Goal: Task Accomplishment & Management: Manage account settings

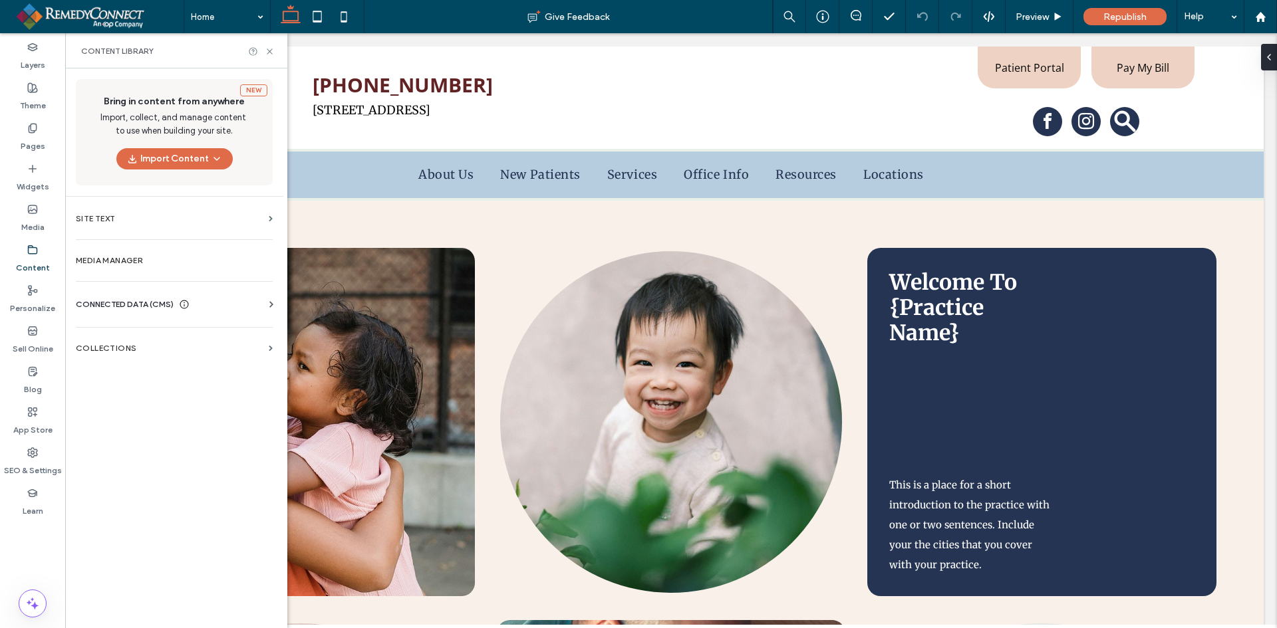
click at [98, 301] on span "CONNECTED DATA (CMS)" at bounding box center [125, 304] width 98 height 13
click at [143, 357] on section "Business Text" at bounding box center [177, 367] width 202 height 31
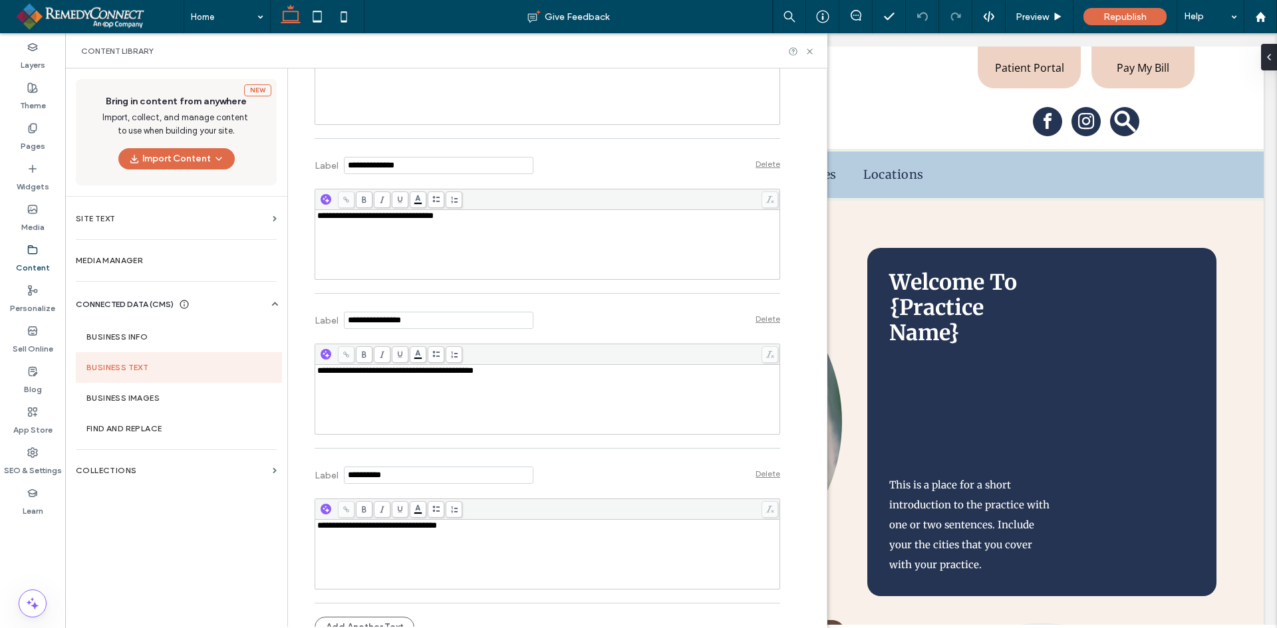
scroll to position [1148, 0]
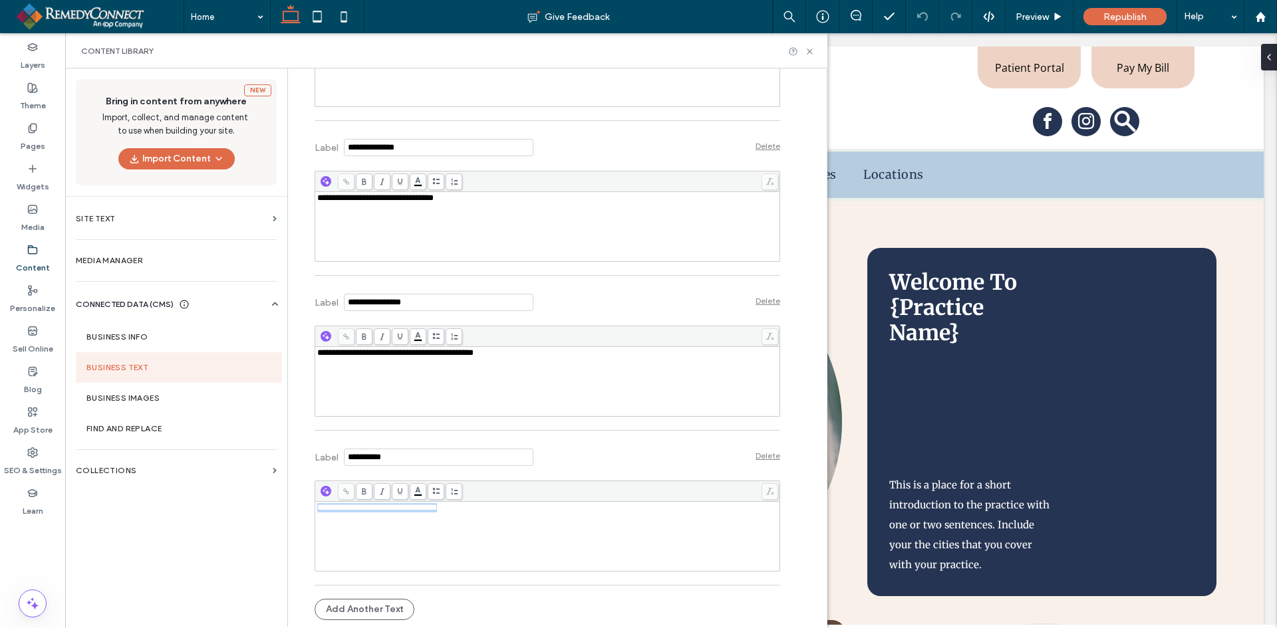
drag, startPoint x: 505, startPoint y: 505, endPoint x: 130, endPoint y: 501, distance: 375.0
click at [130, 501] on div "**********" at bounding box center [446, 347] width 762 height 559
click at [409, 379] on div "**********" at bounding box center [547, 381] width 461 height 66
click at [91, 468] on label "Collections" at bounding box center [171, 470] width 191 height 9
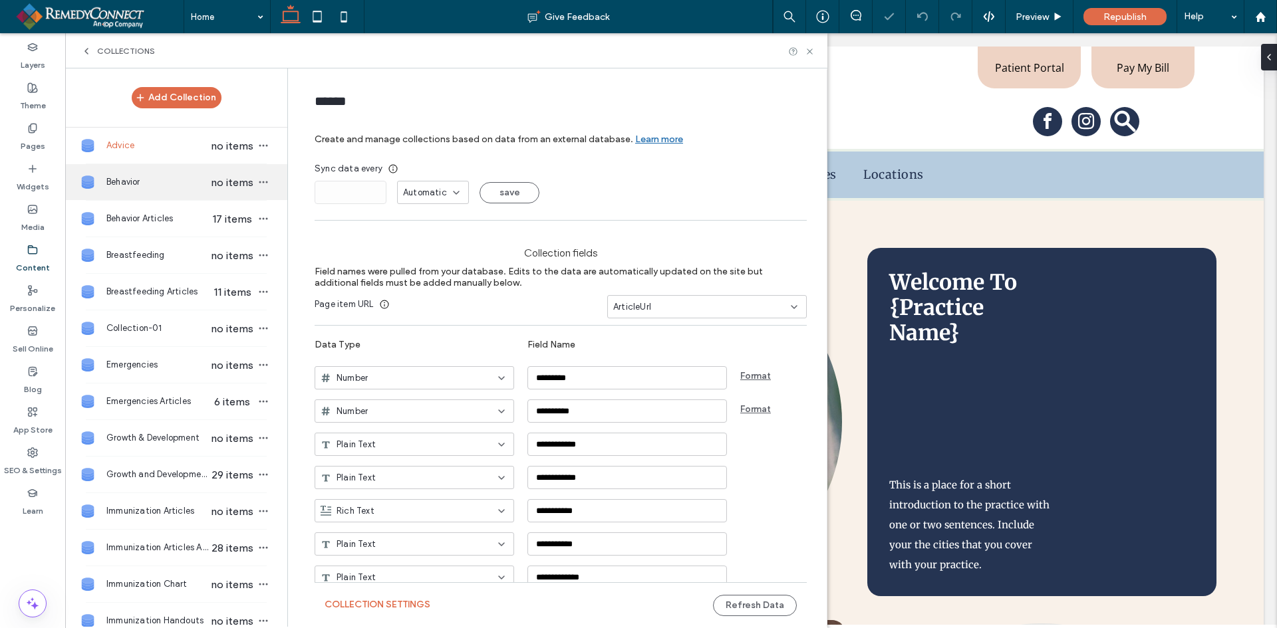
scroll to position [0, 0]
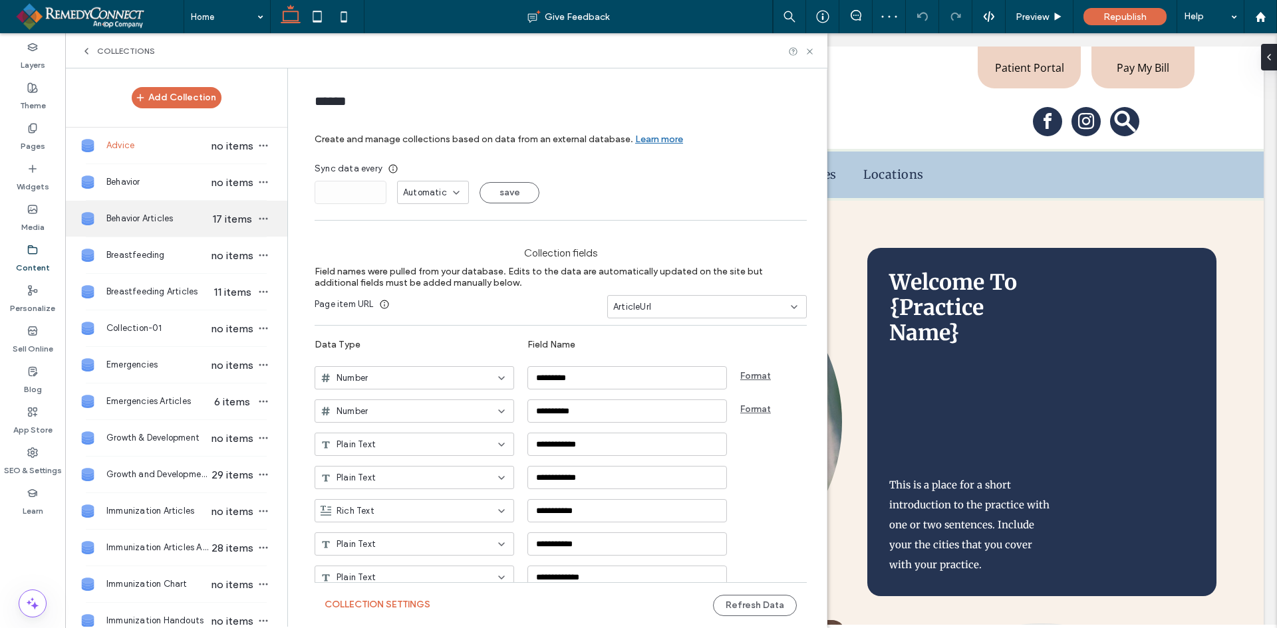
click at [131, 216] on span "Behavior Articles" at bounding box center [157, 218] width 102 height 13
type input "**********"
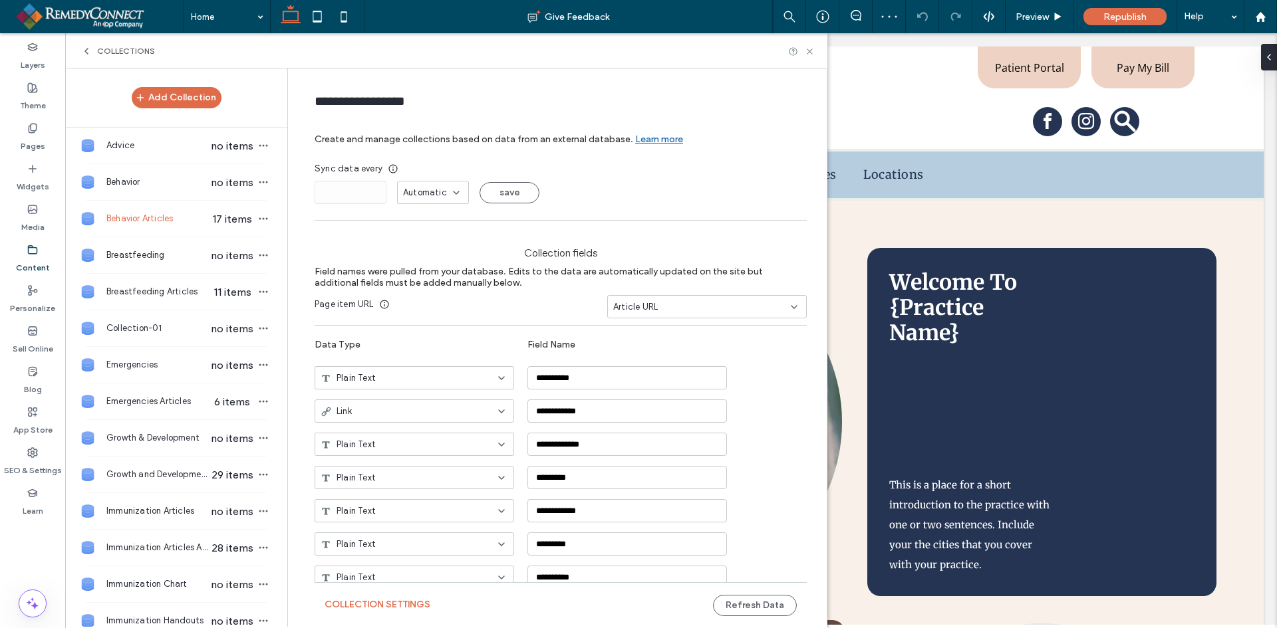
click at [427, 191] on span "Automatic" at bounding box center [425, 192] width 44 height 13
click at [411, 244] on span "Days" at bounding box center [406, 239] width 20 height 13
click at [489, 191] on button "save" at bounding box center [509, 192] width 60 height 21
click at [358, 190] on input "*" at bounding box center [351, 192] width 72 height 23
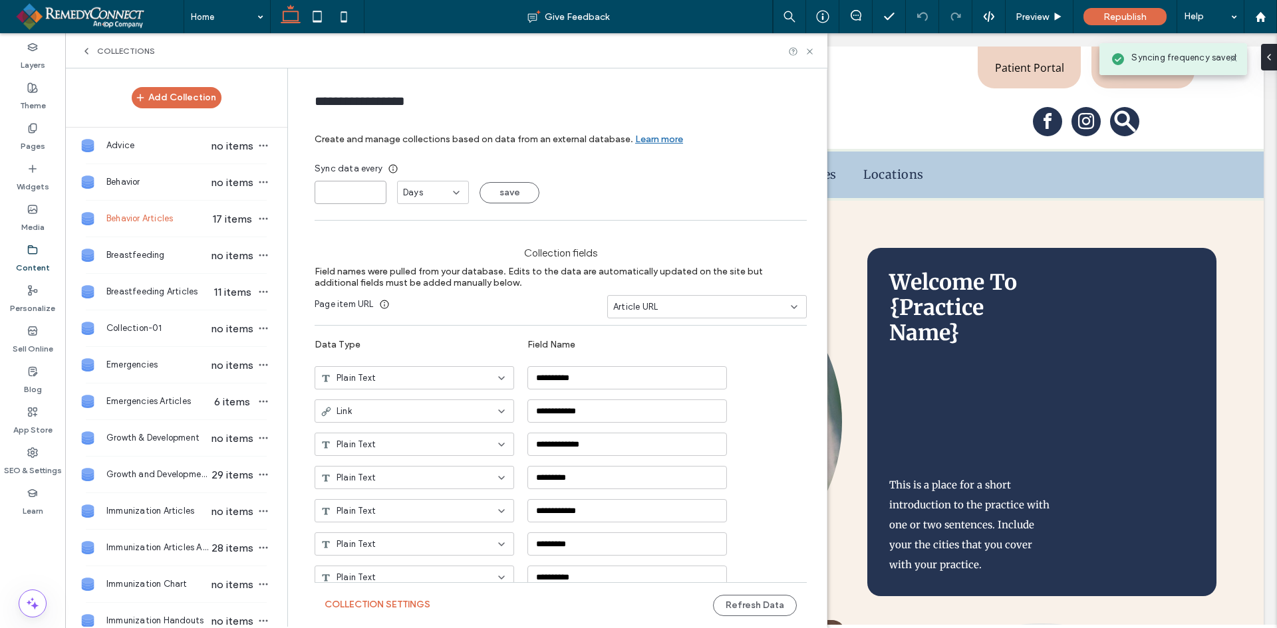
drag, startPoint x: 339, startPoint y: 190, endPoint x: 207, endPoint y: 200, distance: 132.7
click at [214, 200] on div "Add Collection Advice no items Behavior no items Behavior Articles 17 items Bre…" at bounding box center [446, 347] width 762 height 559
type input "*"
click at [502, 190] on button "save" at bounding box center [509, 192] width 60 height 21
click at [124, 289] on span "Breastfeeding Articles" at bounding box center [157, 291] width 102 height 13
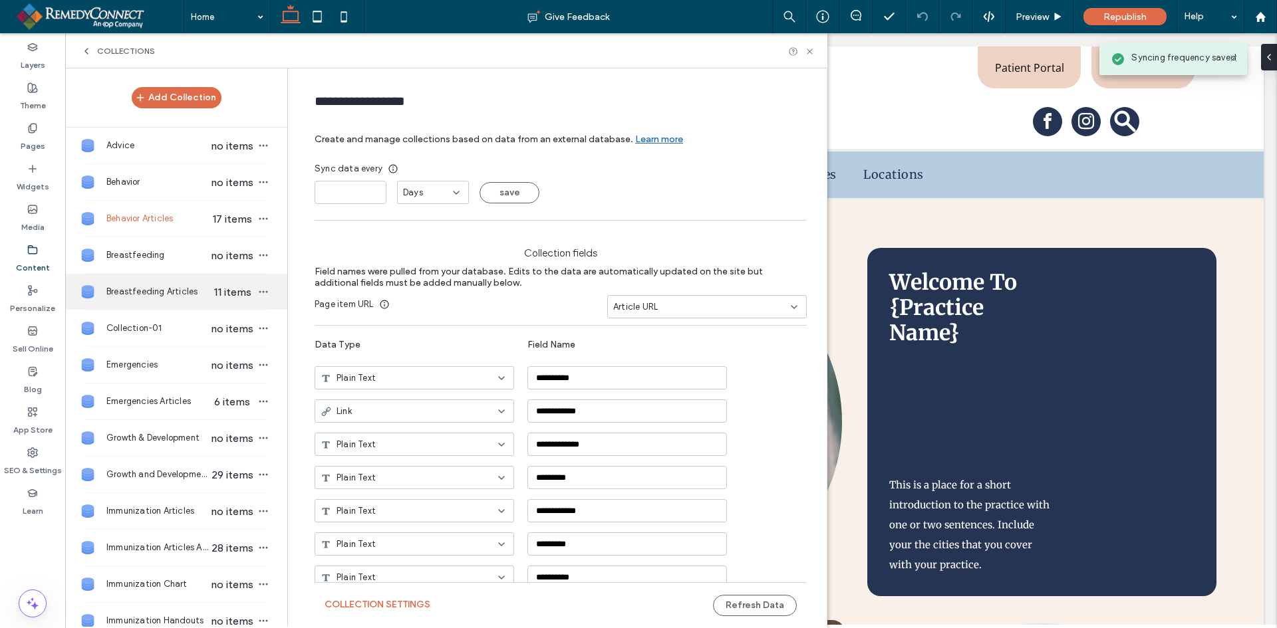
type input "**********"
type input "*"
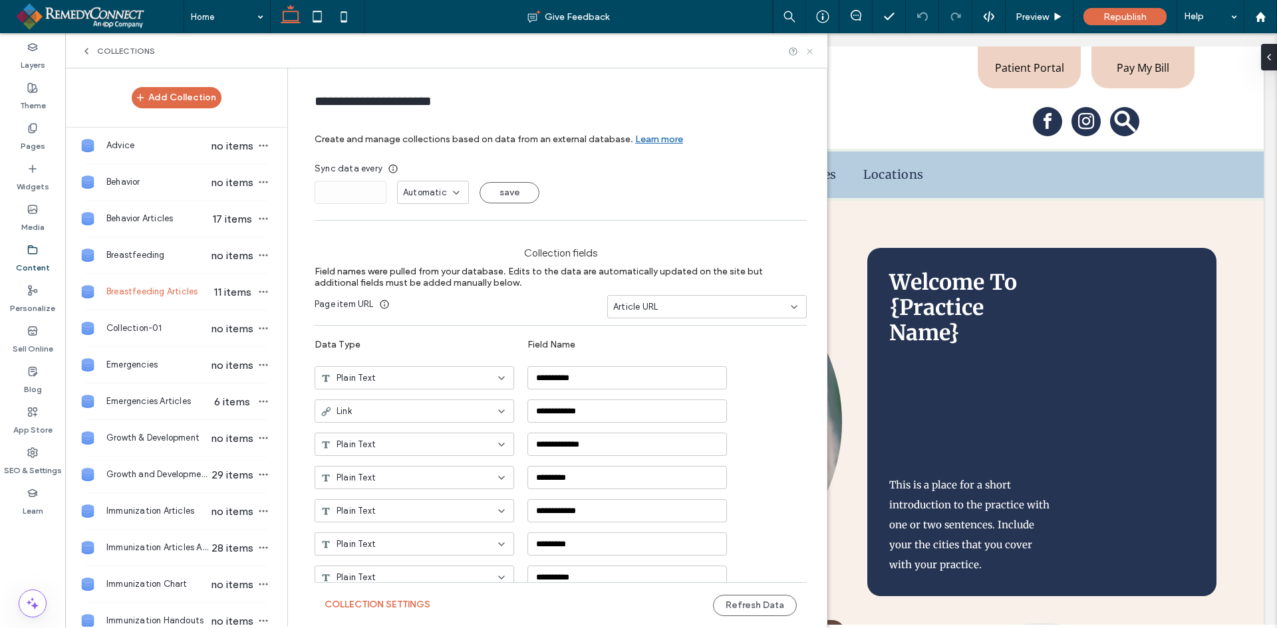
click at [810, 47] on icon at bounding box center [810, 52] width 10 height 10
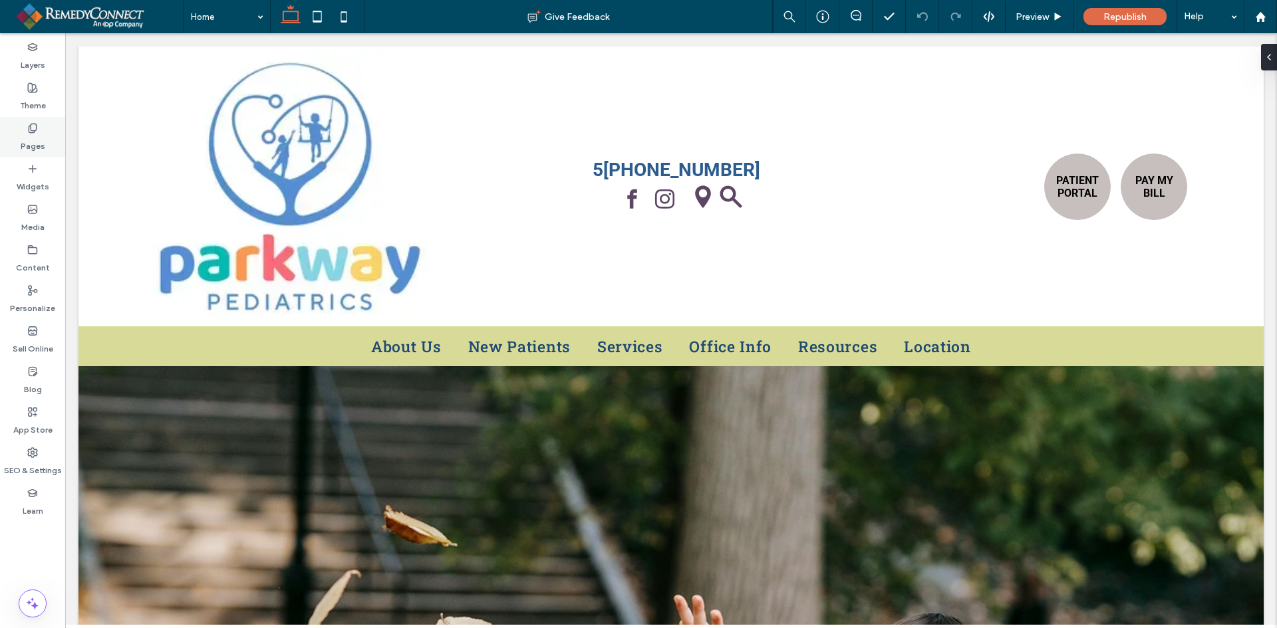
click at [21, 130] on div "Pages" at bounding box center [32, 137] width 65 height 41
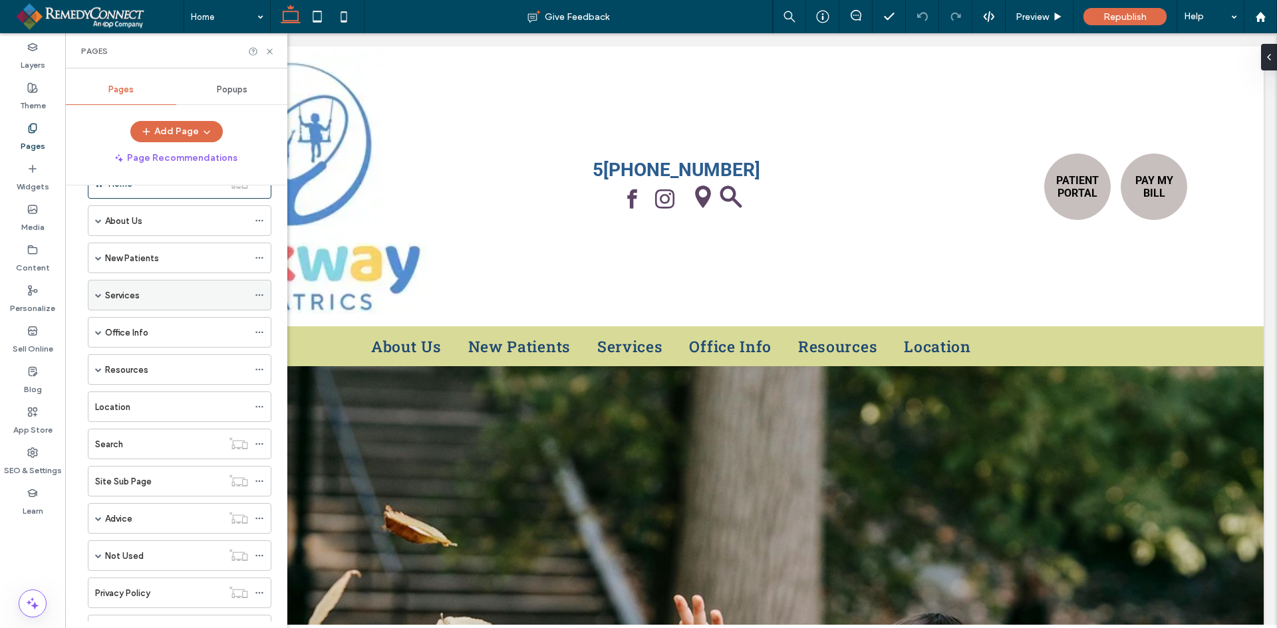
scroll to position [134, 0]
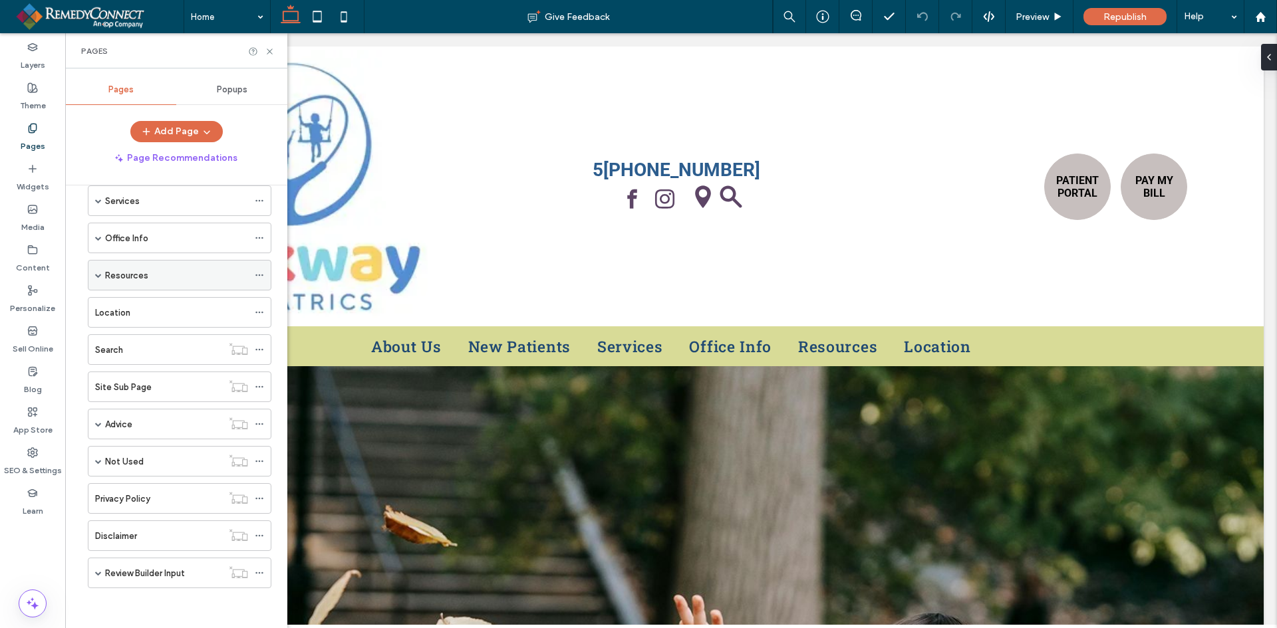
click at [99, 272] on span at bounding box center [98, 275] width 7 height 7
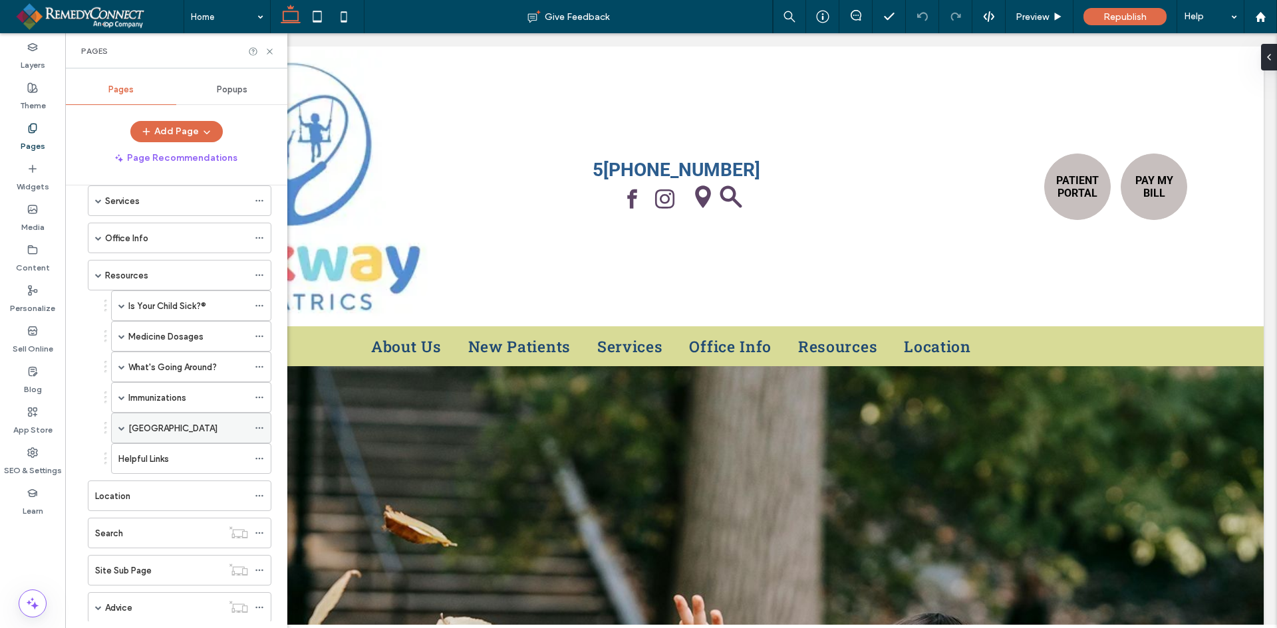
click at [120, 430] on span at bounding box center [121, 428] width 7 height 7
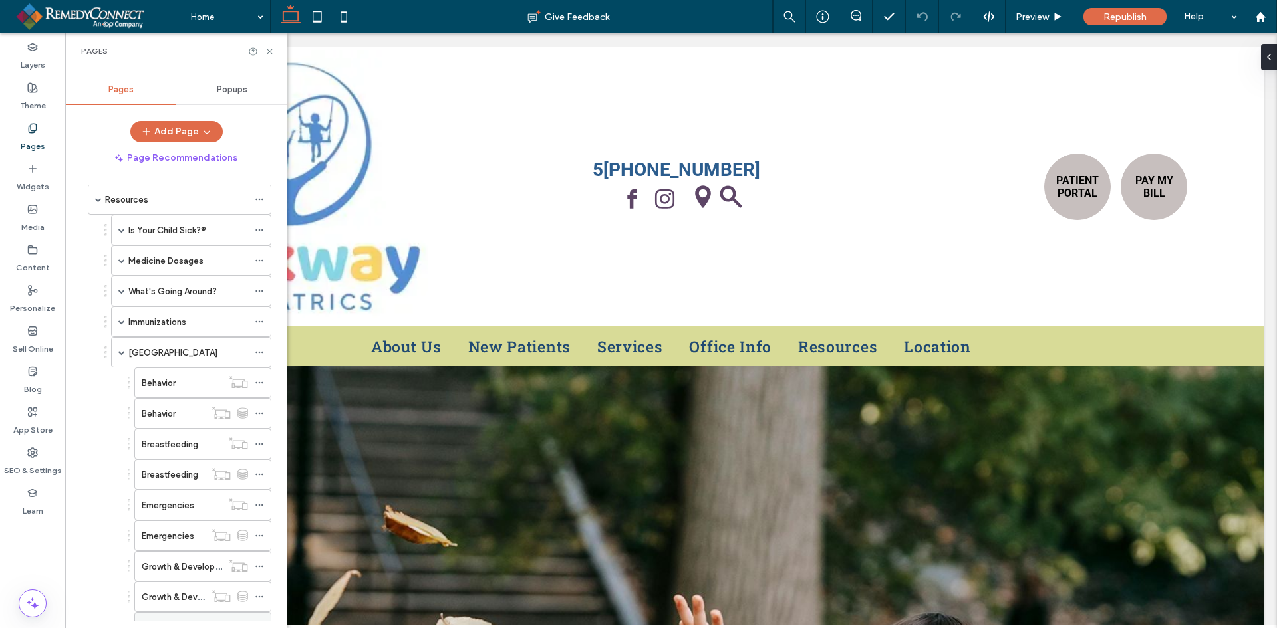
scroll to position [334, 0]
click at [184, 380] on label "Emergencies" at bounding box center [168, 381] width 53 height 23
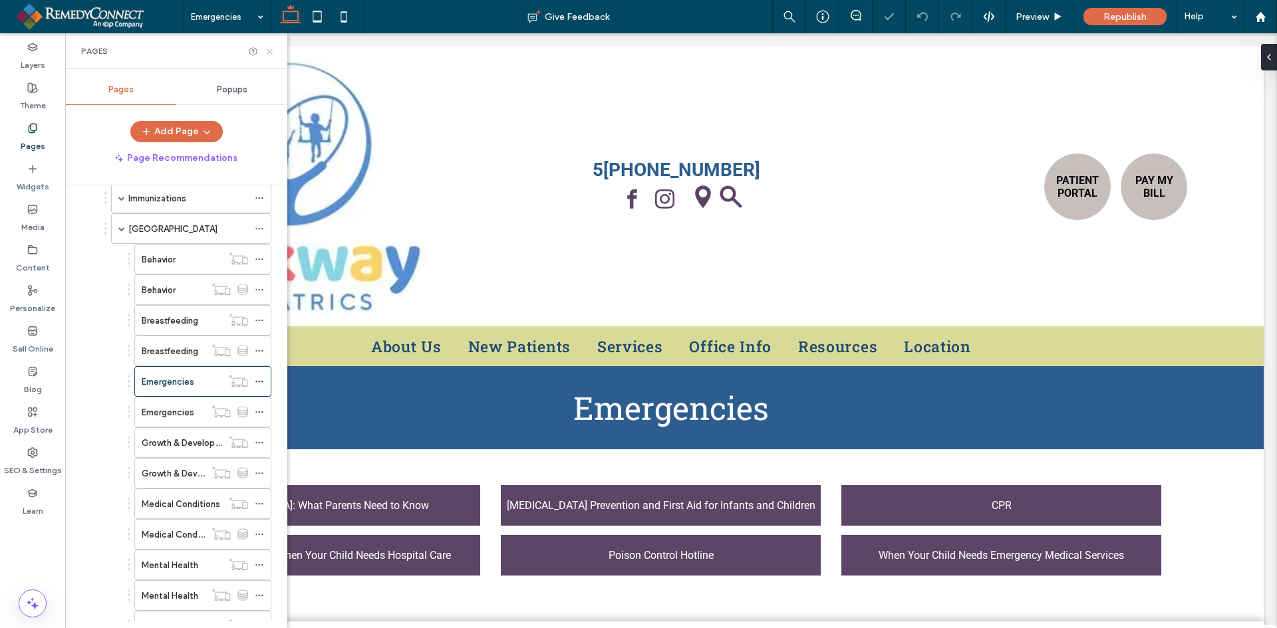
click at [270, 49] on icon at bounding box center [270, 52] width 10 height 10
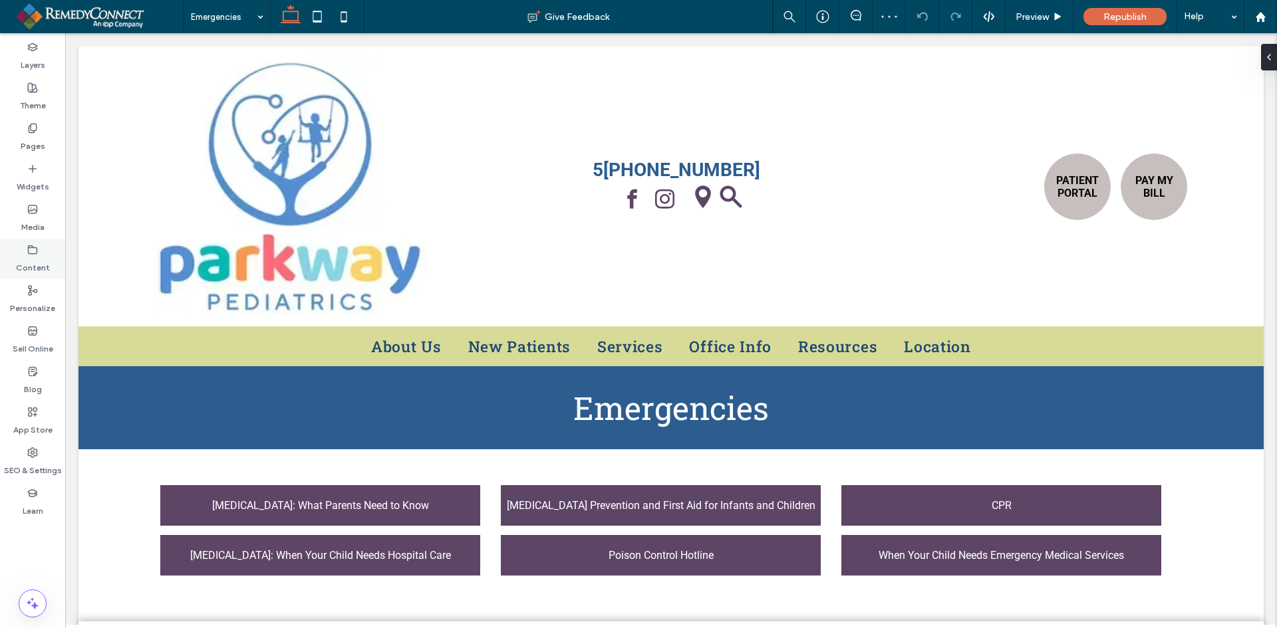
click at [42, 256] on label "Content" at bounding box center [33, 264] width 34 height 19
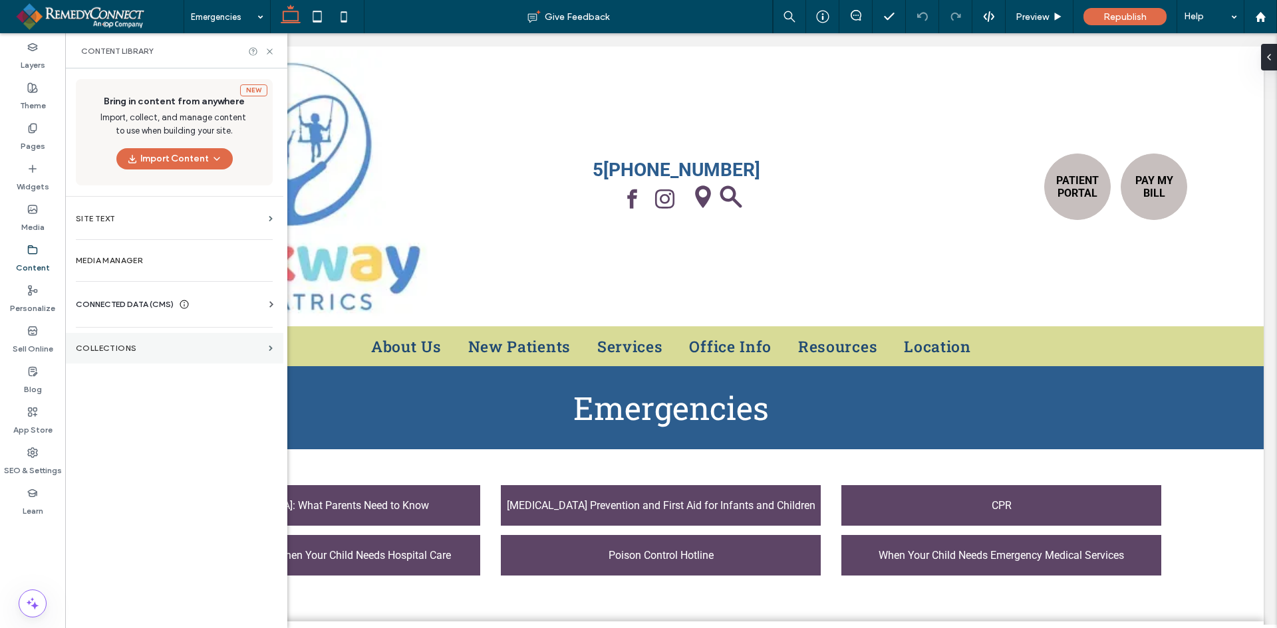
click at [108, 350] on label "Collections" at bounding box center [170, 348] width 188 height 9
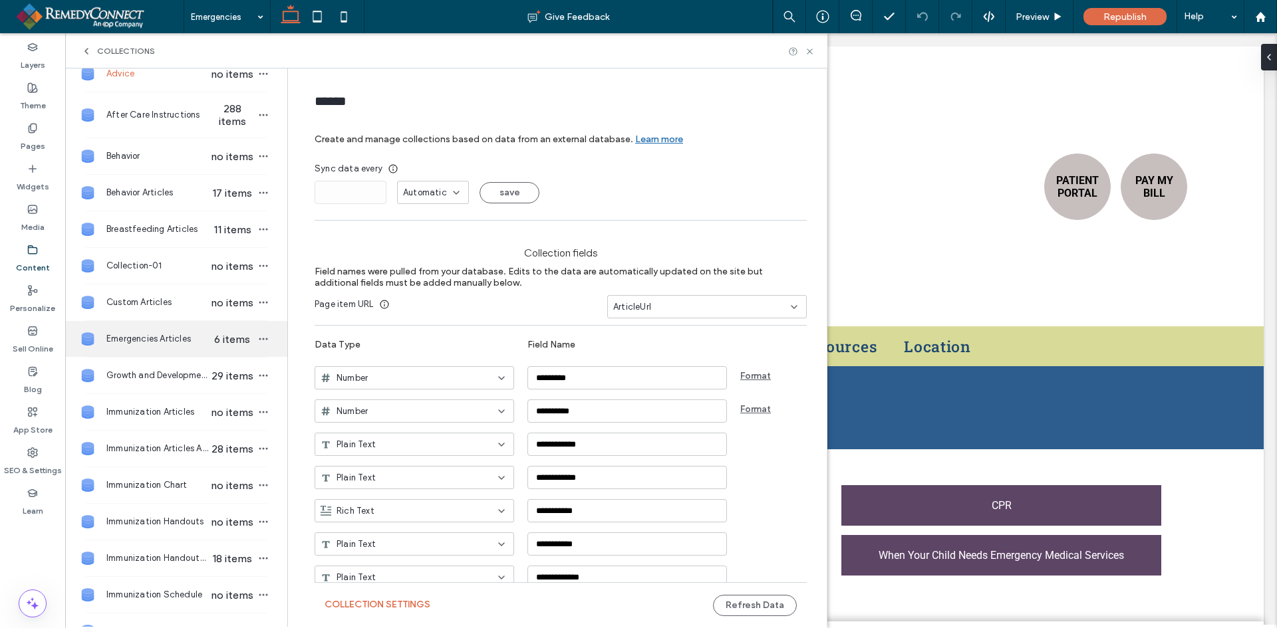
scroll to position [133, 0]
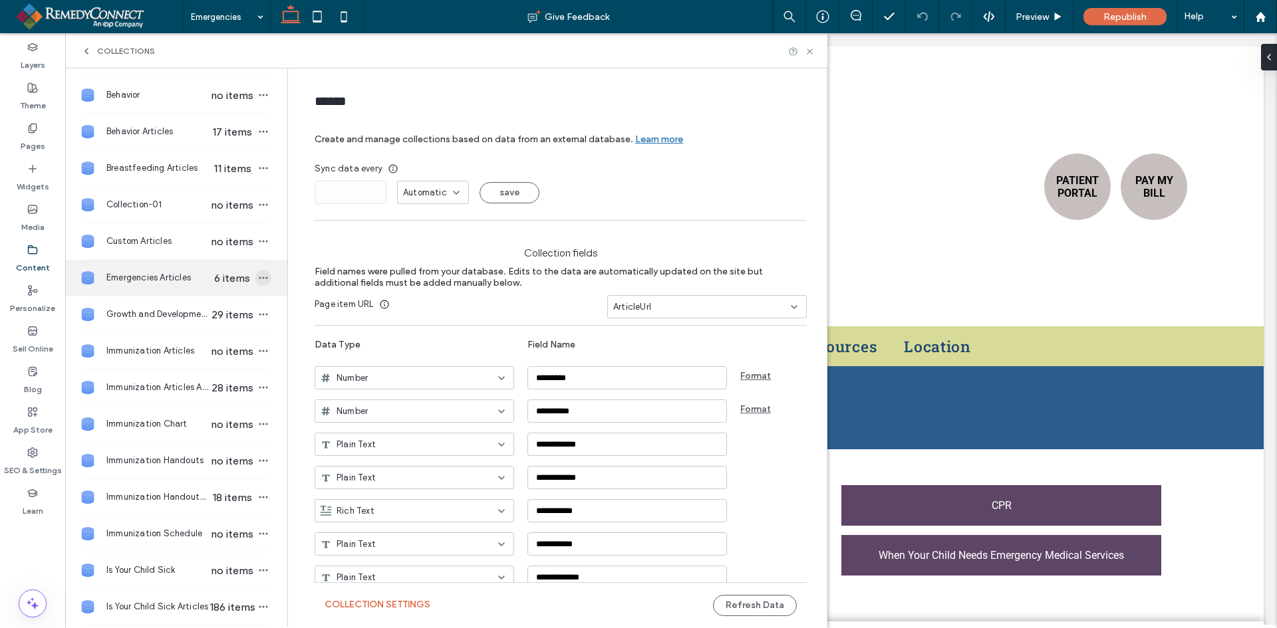
click at [258, 278] on icon "button" at bounding box center [263, 278] width 11 height 11
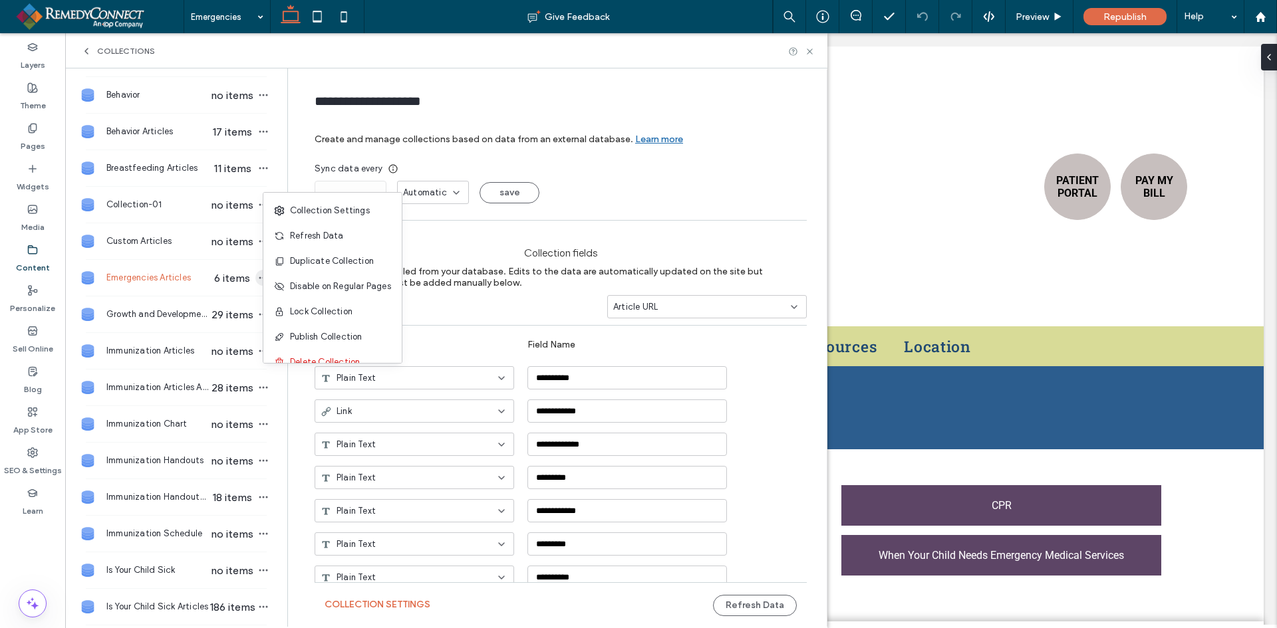
type input "**********"
click at [850, 463] on div "Anaphylaxis: What Parents Need to Know Choking Prevention and First Aid for Inf…" at bounding box center [670, 535] width 1185 height 172
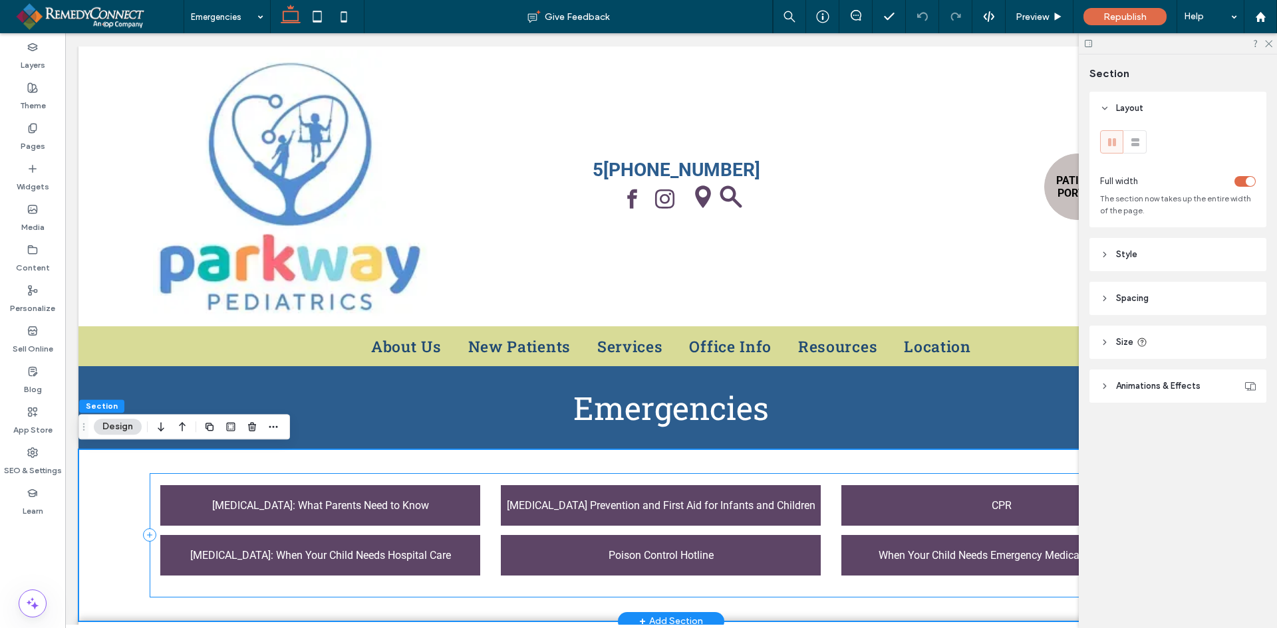
click at [830, 481] on div "Anaphylaxis: What Parents Need to Know Choking Prevention and First Aid for Inf…" at bounding box center [671, 535] width 1043 height 125
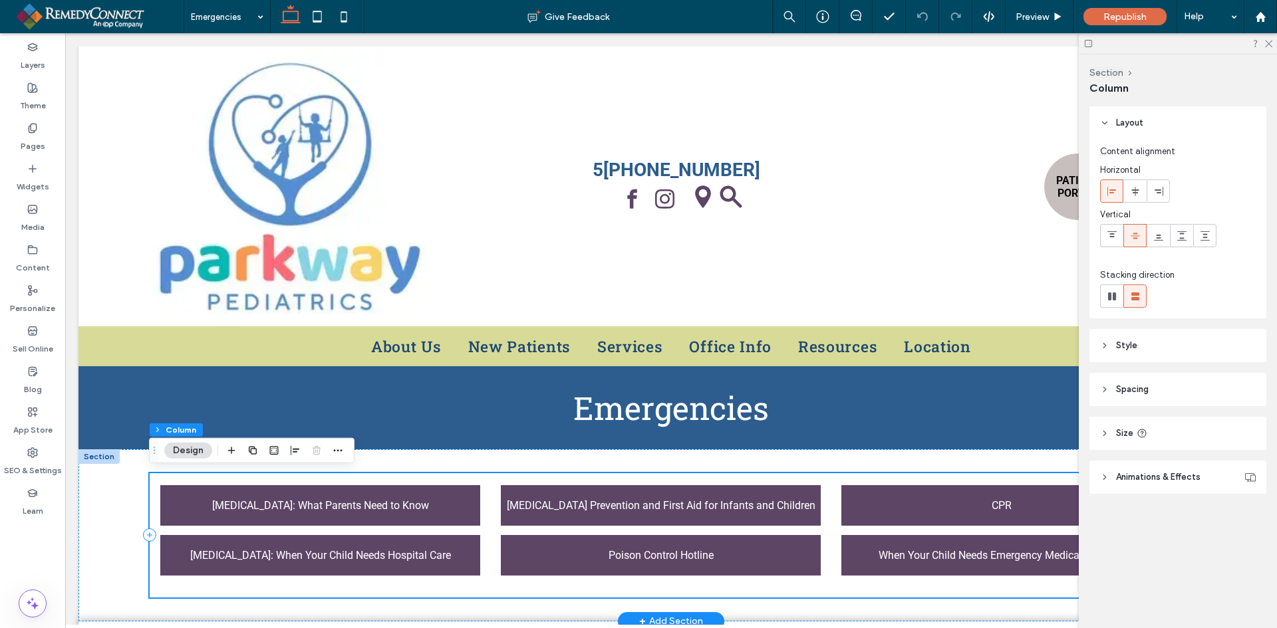
click at [682, 479] on div "Anaphylaxis: What Parents Need to Know Choking Prevention and First Aid for Inf…" at bounding box center [671, 535] width 1043 height 125
click at [336, 449] on icon "button" at bounding box center [337, 450] width 11 height 11
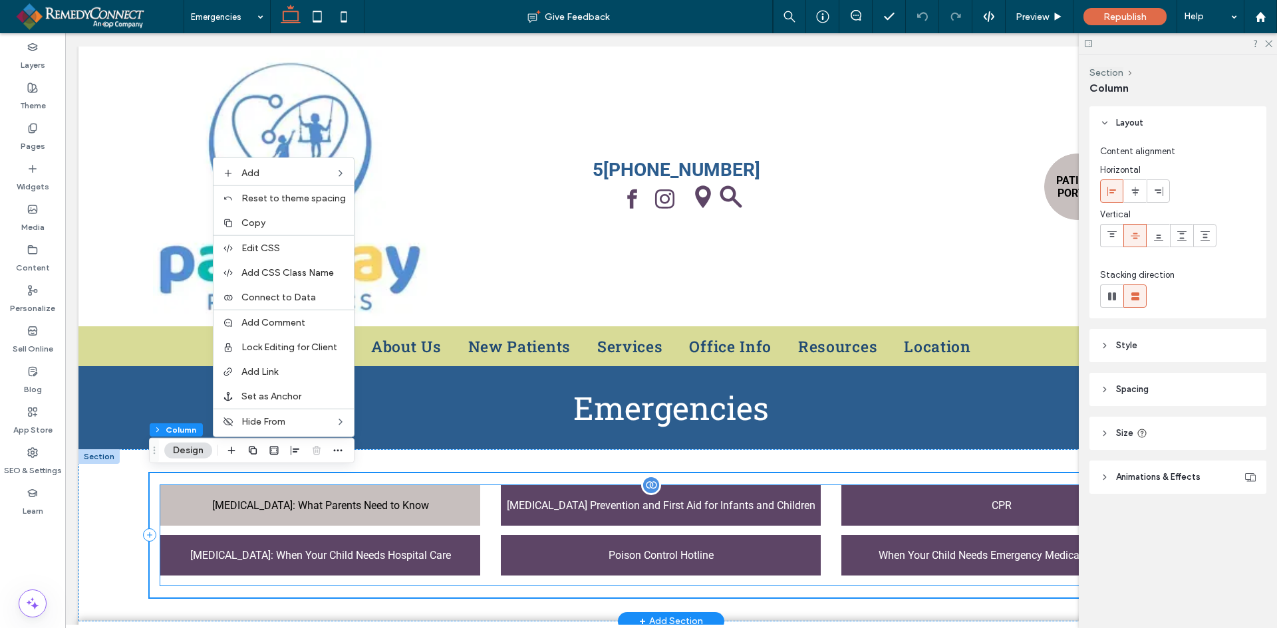
click at [311, 493] on span "[MEDICAL_DATA]: What Parents Need to Know" at bounding box center [320, 506] width 217 height 26
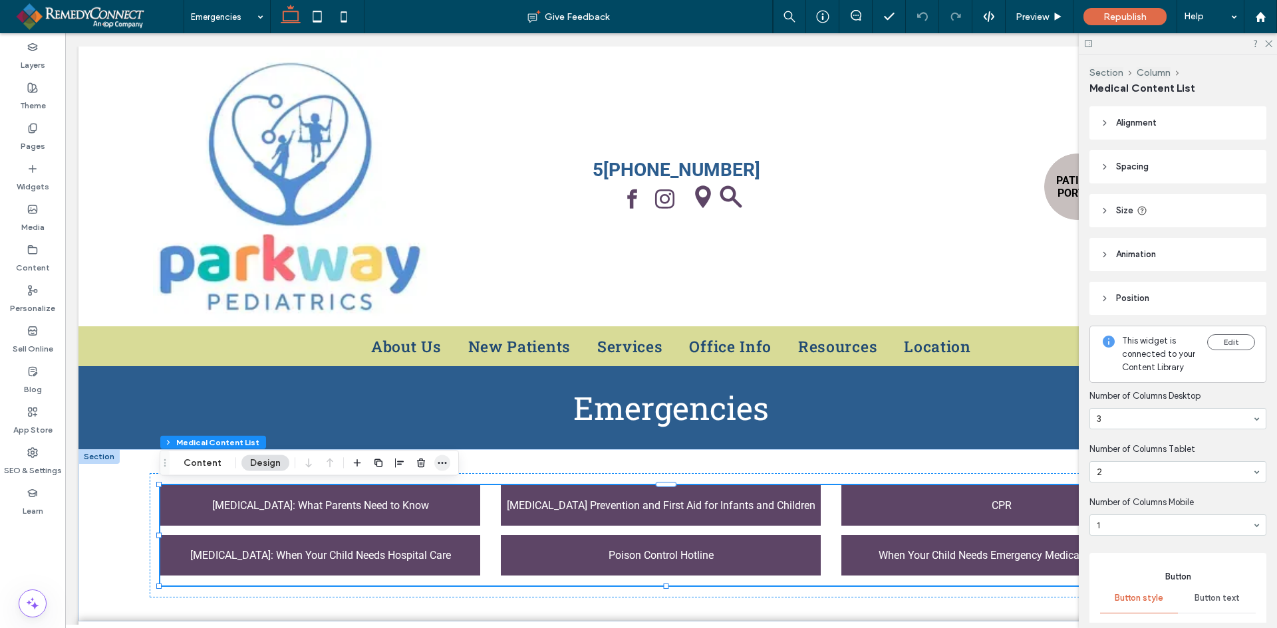
click at [443, 460] on icon "button" at bounding box center [442, 463] width 11 height 11
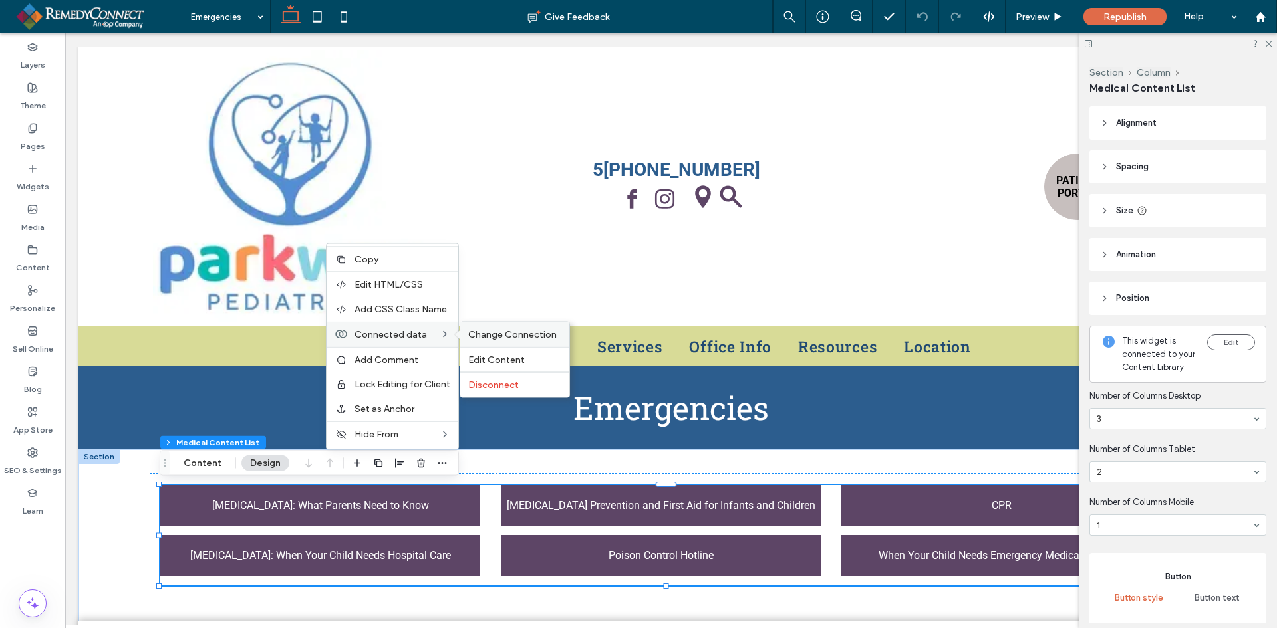
click at [484, 338] on span "Change Connection" at bounding box center [512, 334] width 88 height 11
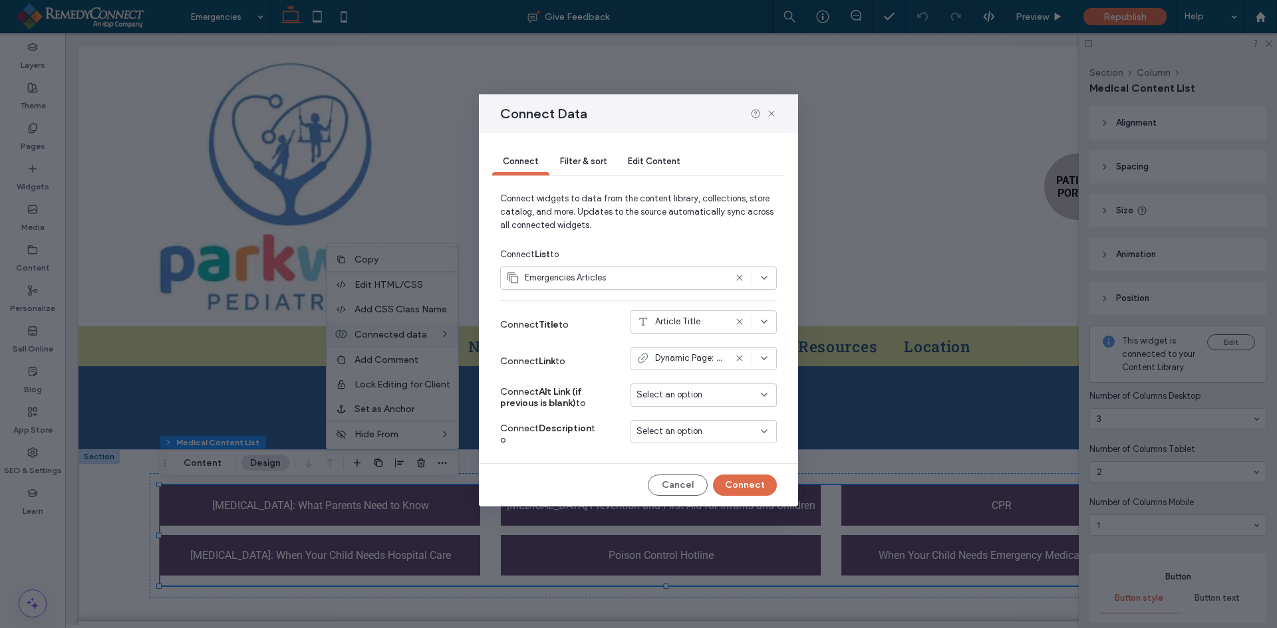
click at [573, 158] on span "Filter & sort" at bounding box center [583, 161] width 47 height 10
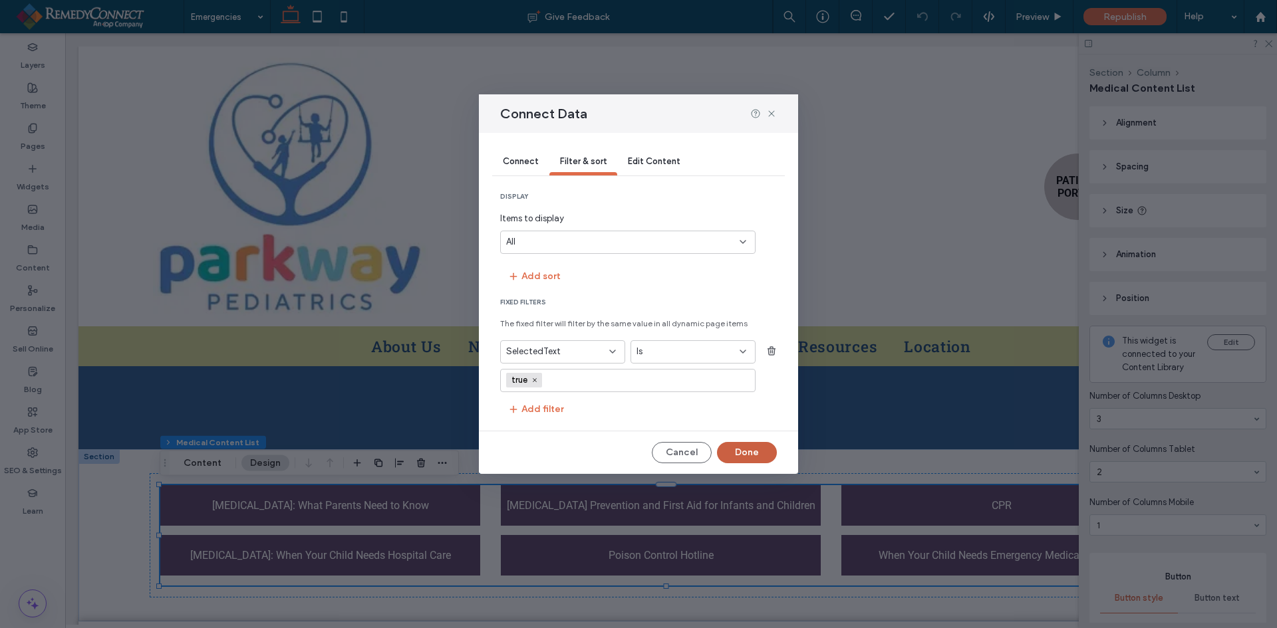
click at [737, 449] on button "Done" at bounding box center [747, 452] width 60 height 21
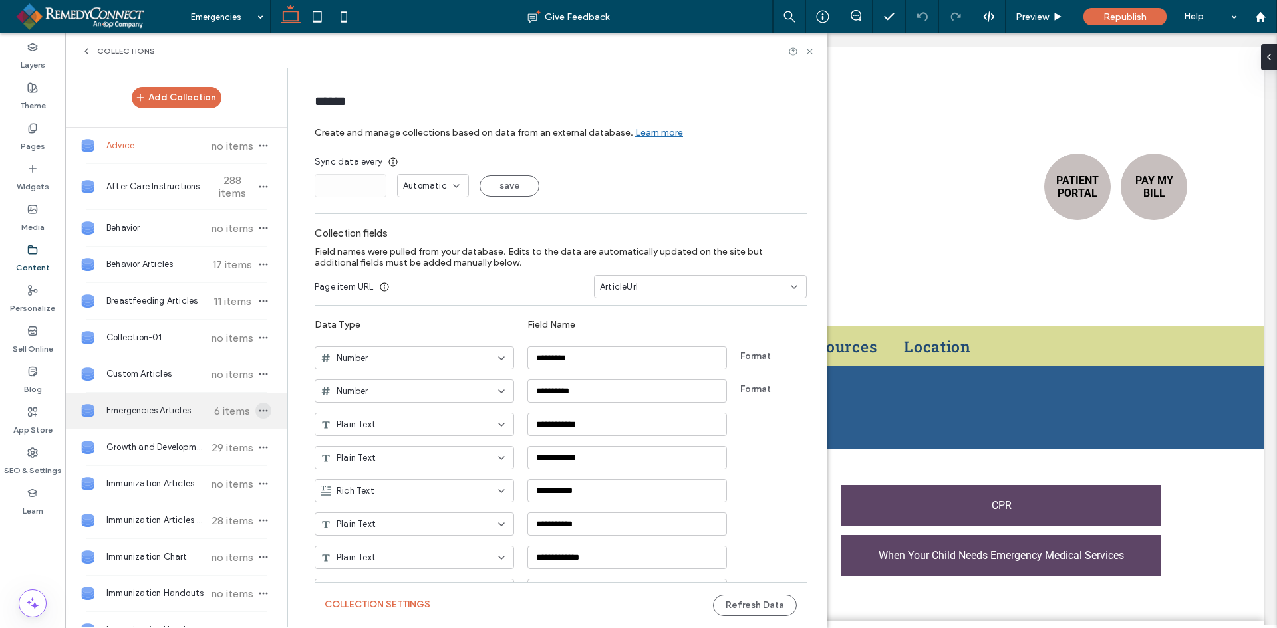
click at [258, 408] on icon "button" at bounding box center [263, 411] width 11 height 11
type input "**********"
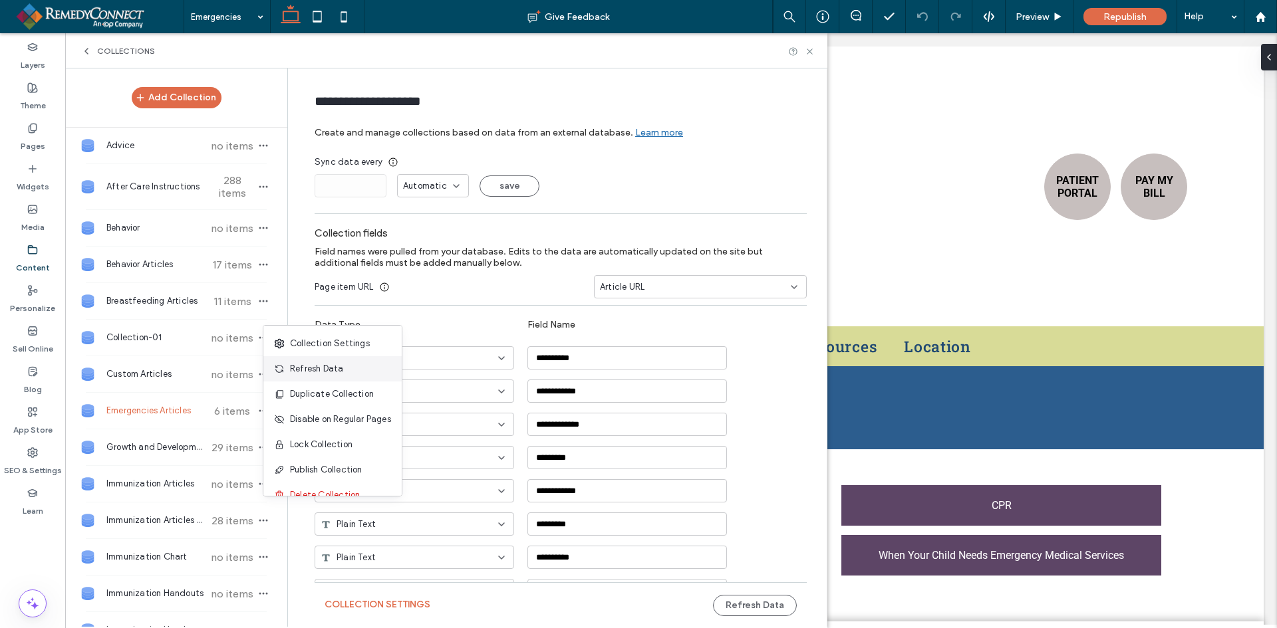
click at [313, 373] on span "Refresh Data" at bounding box center [316, 368] width 53 height 13
click at [430, 183] on span "Automatic" at bounding box center [425, 186] width 44 height 13
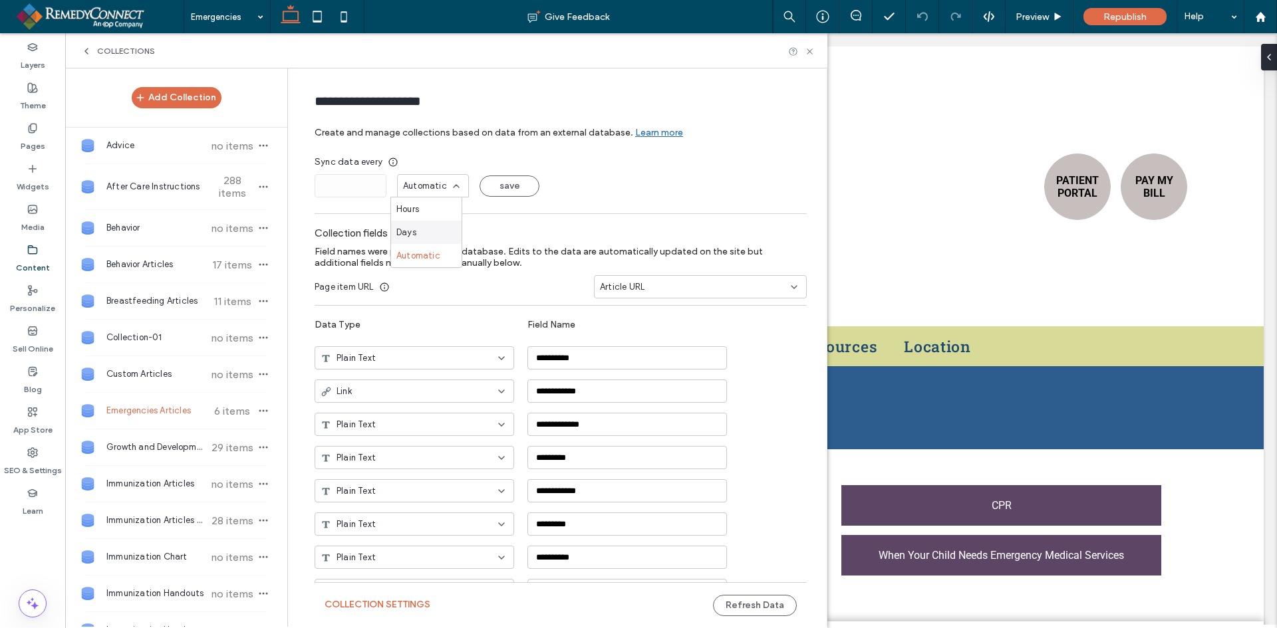
click at [415, 229] on span "Days" at bounding box center [406, 232] width 20 height 13
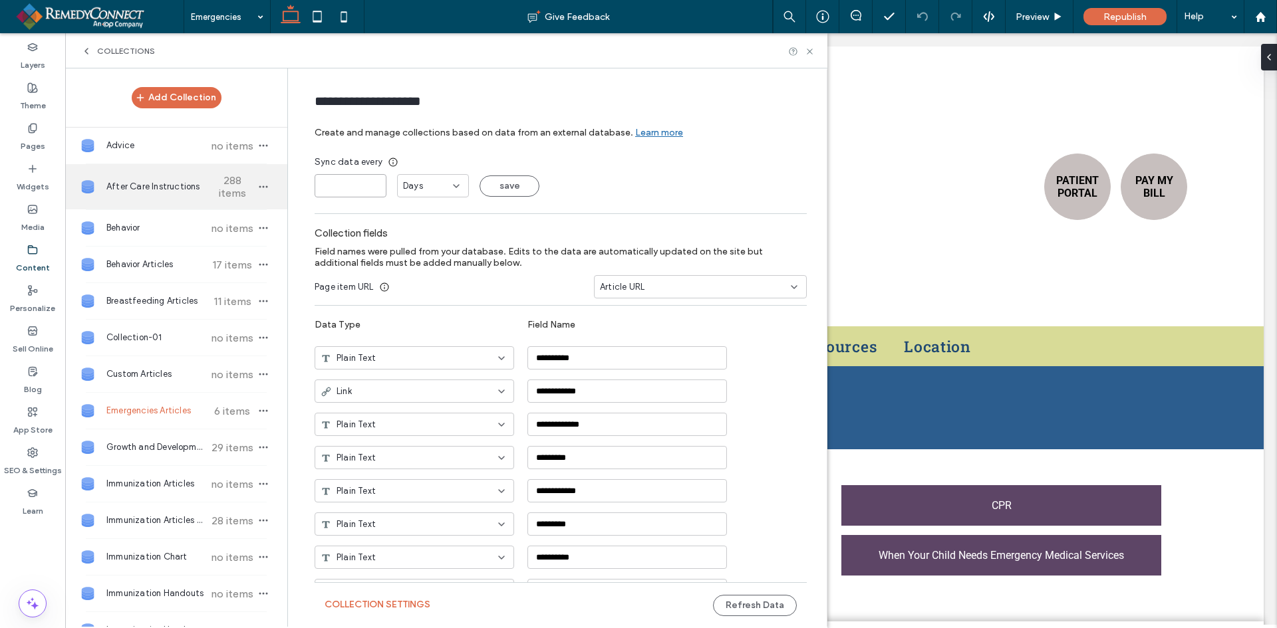
drag, startPoint x: 348, startPoint y: 185, endPoint x: 266, endPoint y: 189, distance: 82.5
click at [266, 189] on div "Add Collection Advice no items After Care Instructions 288 items Behavior no it…" at bounding box center [446, 347] width 762 height 559
type input "*"
click at [513, 179] on button "save" at bounding box center [509, 186] width 60 height 21
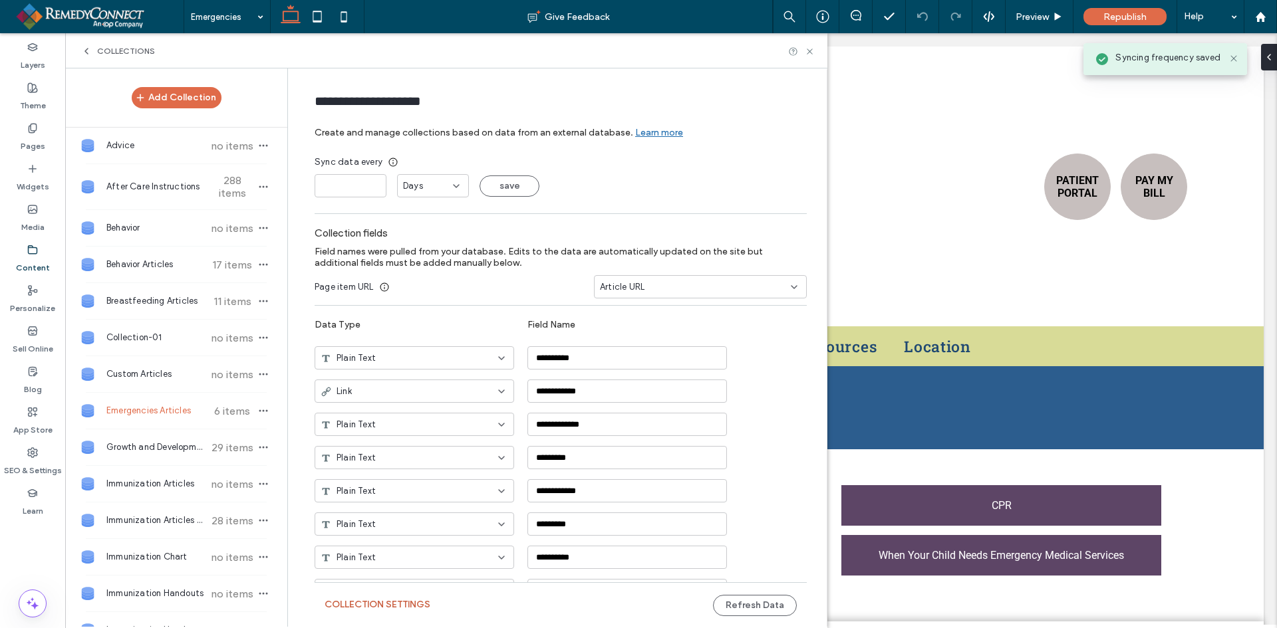
click at [407, 604] on button "Collection Settings" at bounding box center [377, 604] width 106 height 21
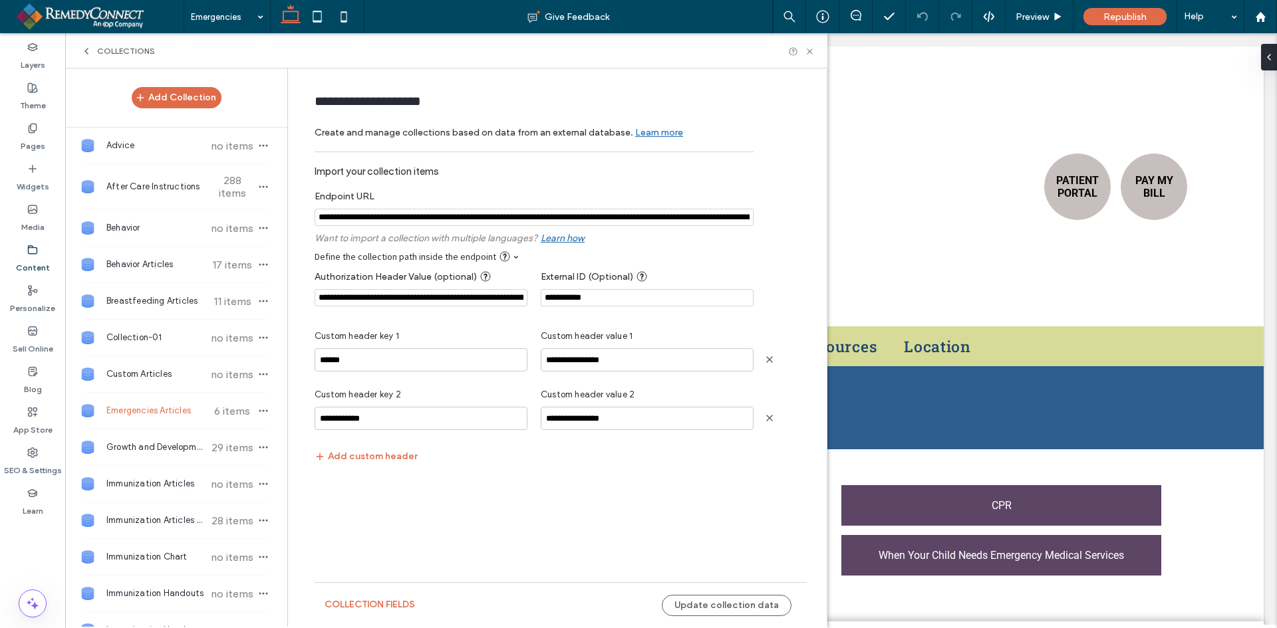
click at [690, 217] on input "notEmpty" at bounding box center [534, 217] width 439 height 17
click at [710, 219] on input "notEmpty" at bounding box center [534, 218] width 439 height 18
paste input "**********"
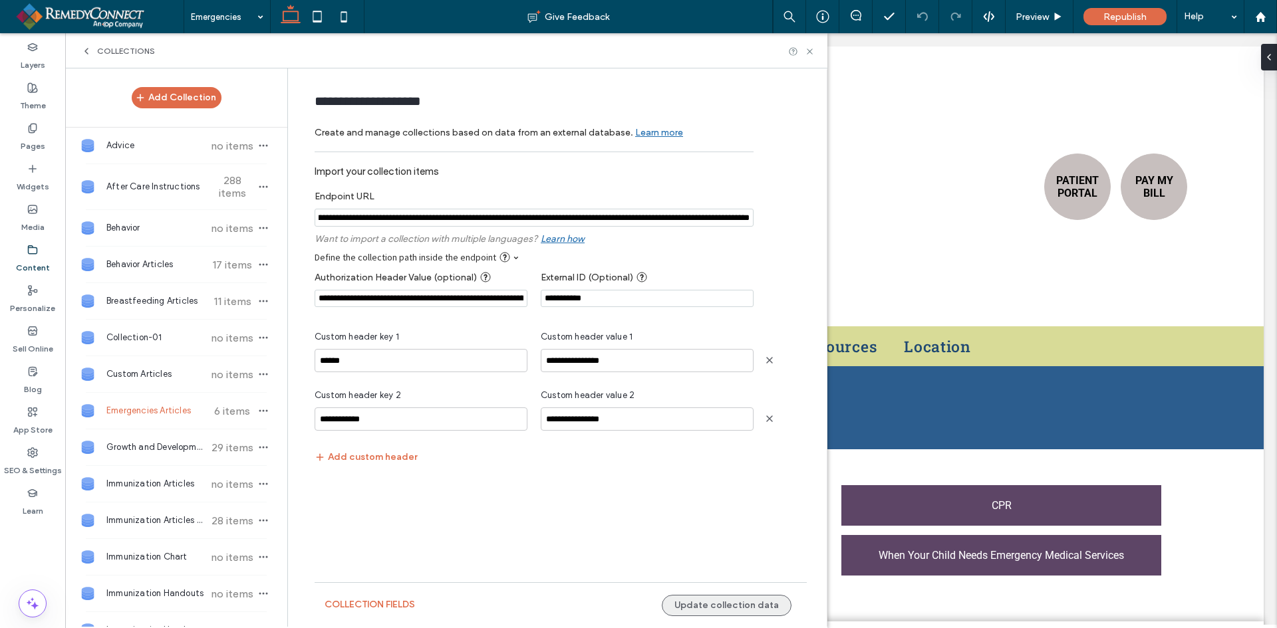
type input "**********"
click at [727, 606] on button "Update collection data" at bounding box center [727, 605] width 130 height 21
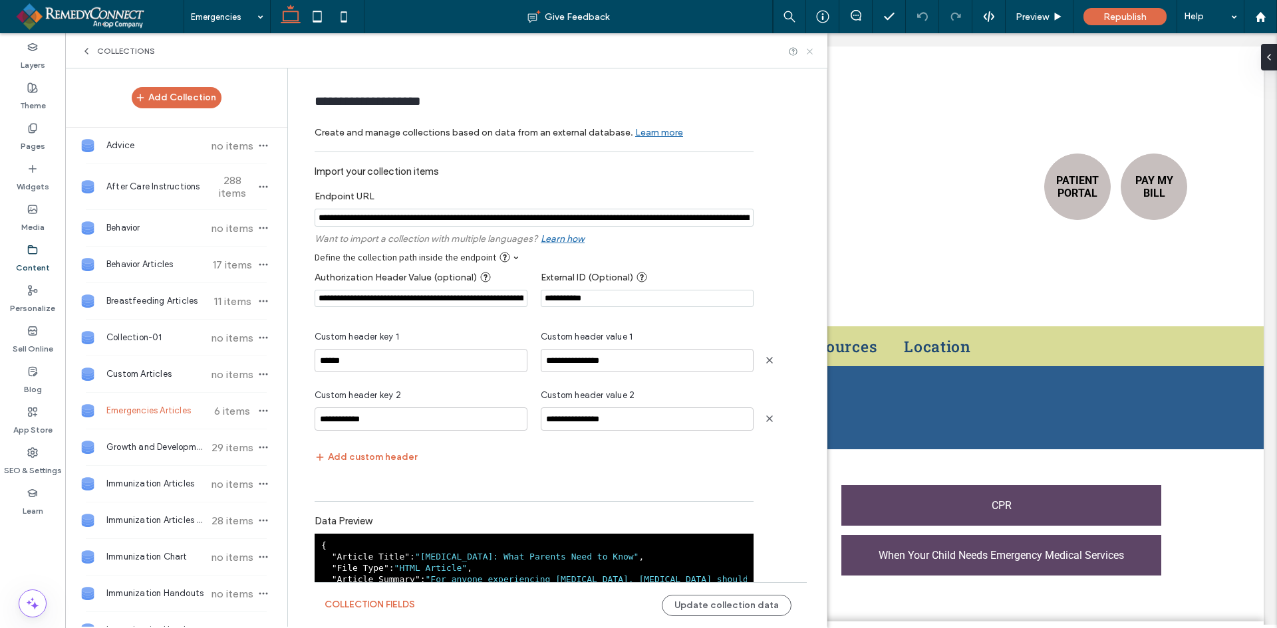
click at [809, 51] on icon at bounding box center [810, 52] width 10 height 10
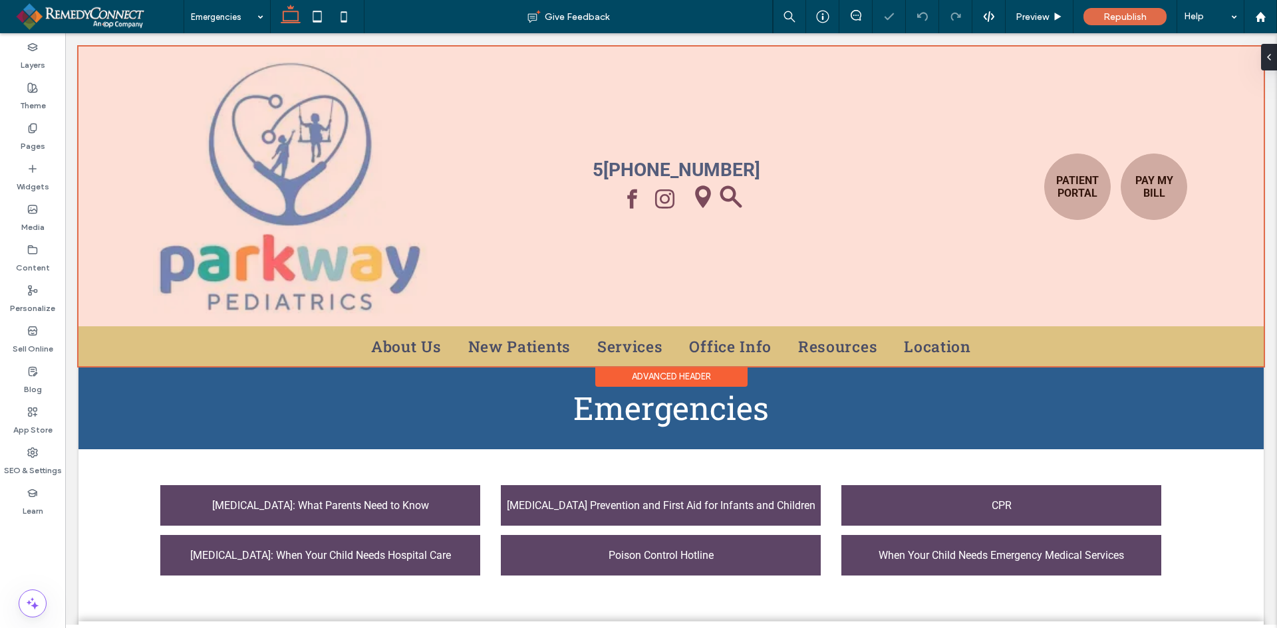
select select "Language Translate Widget"
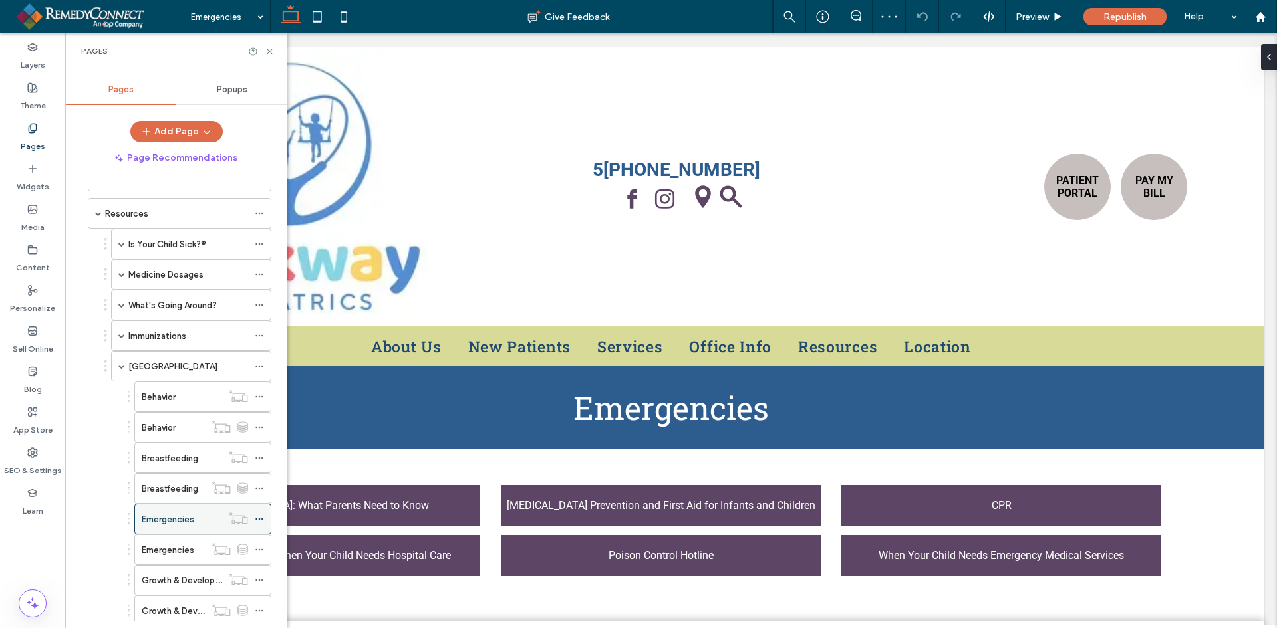
scroll to position [199, 0]
click at [48, 257] on label "Content" at bounding box center [33, 264] width 34 height 19
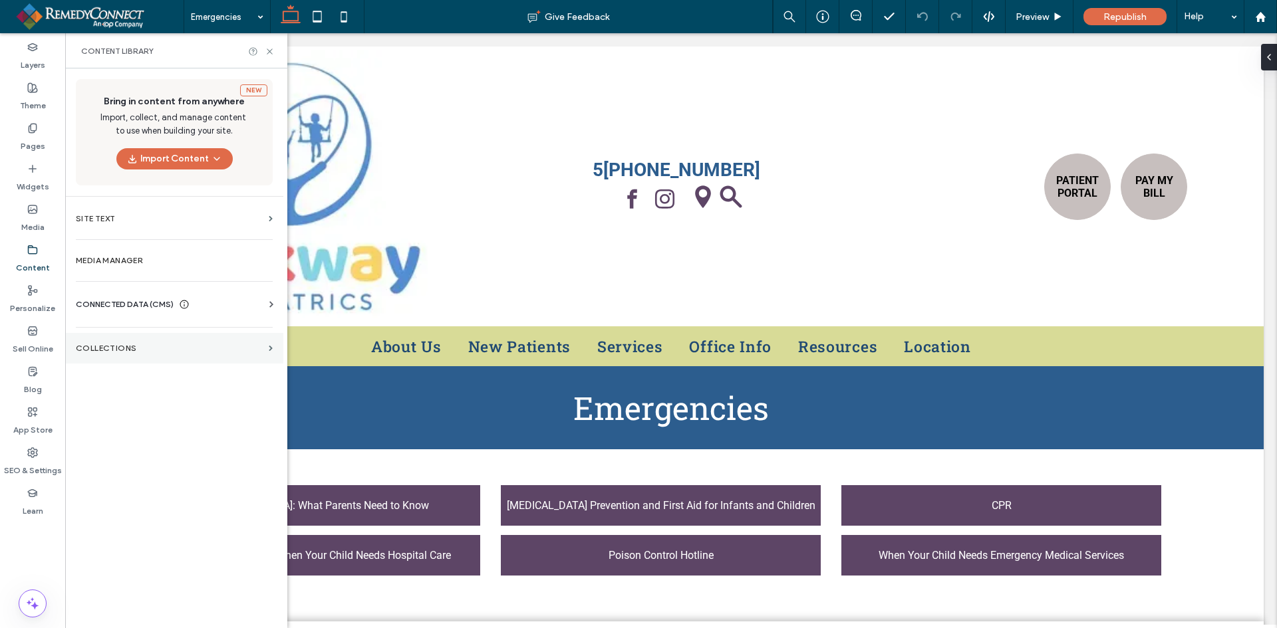
click at [118, 347] on label "Collections" at bounding box center [170, 348] width 188 height 9
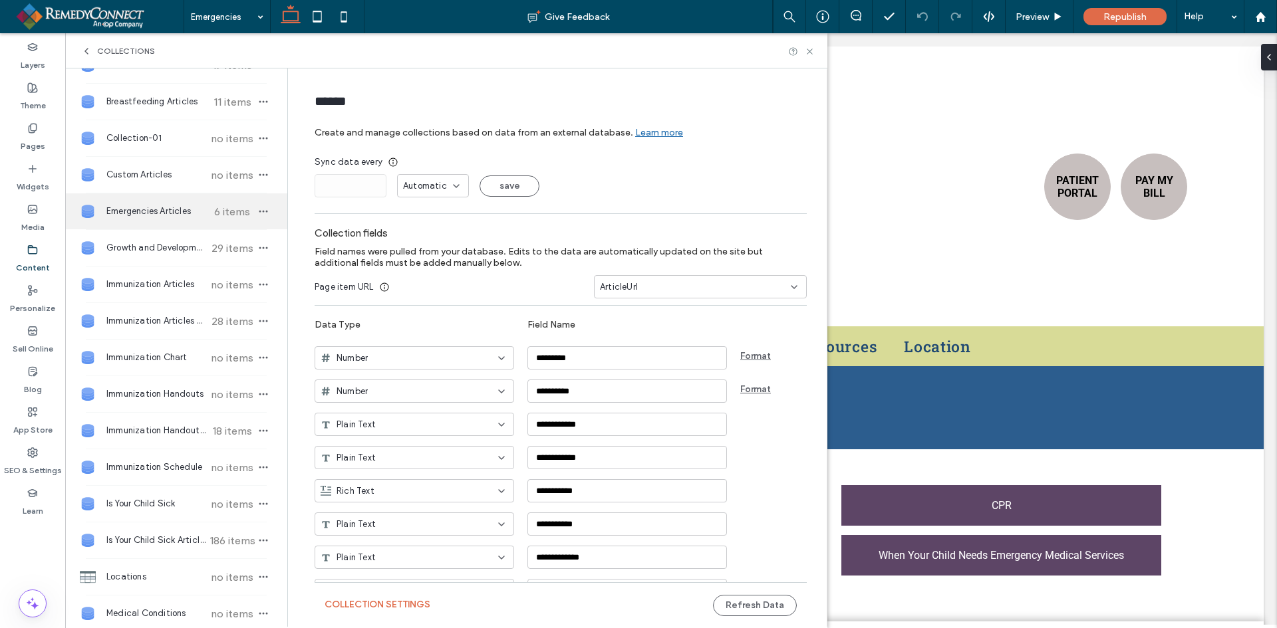
click at [162, 211] on span "Emergencies Articles" at bounding box center [155, 211] width 99 height 13
type input "**********"
type input "*"
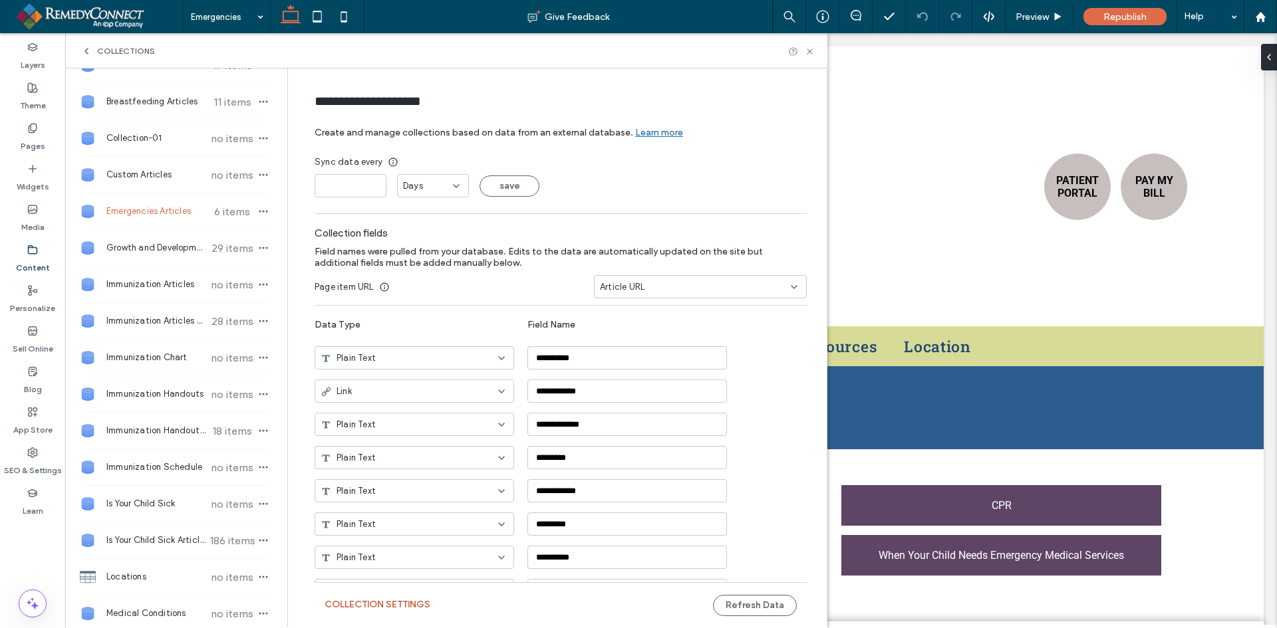
click at [408, 600] on button "Collection Settings" at bounding box center [377, 604] width 106 height 21
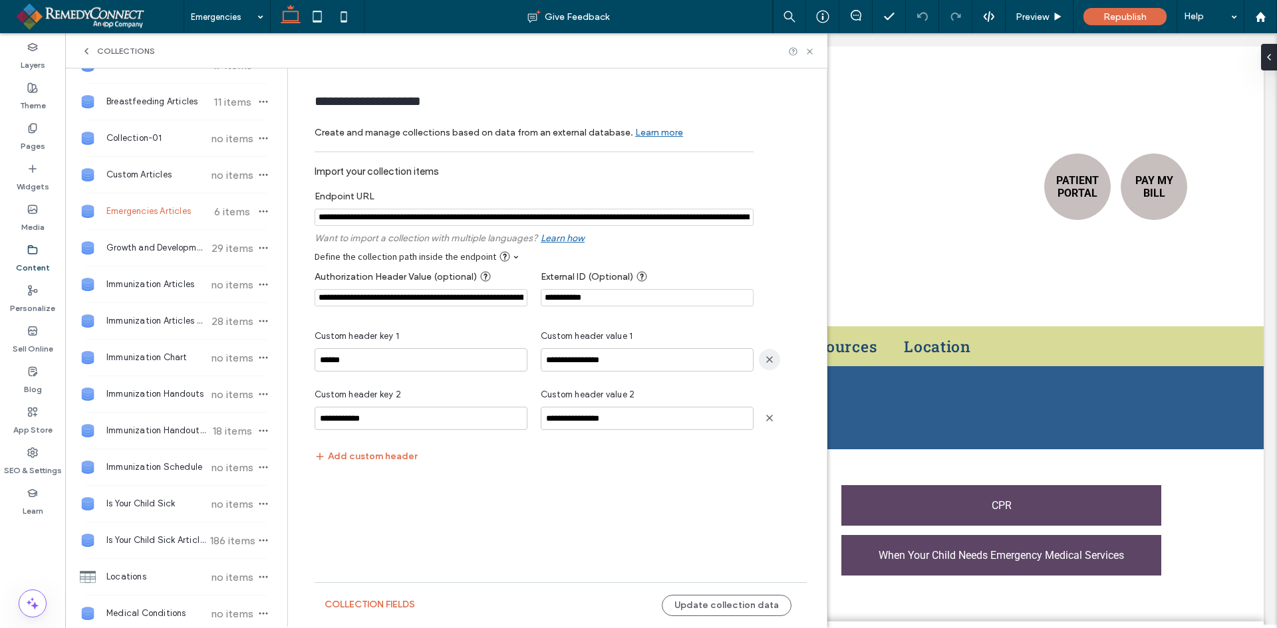
drag, startPoint x: 645, startPoint y: 219, endPoint x: 759, endPoint y: 350, distance: 174.0
click at [646, 218] on input "notEmpty" at bounding box center [534, 217] width 439 height 17
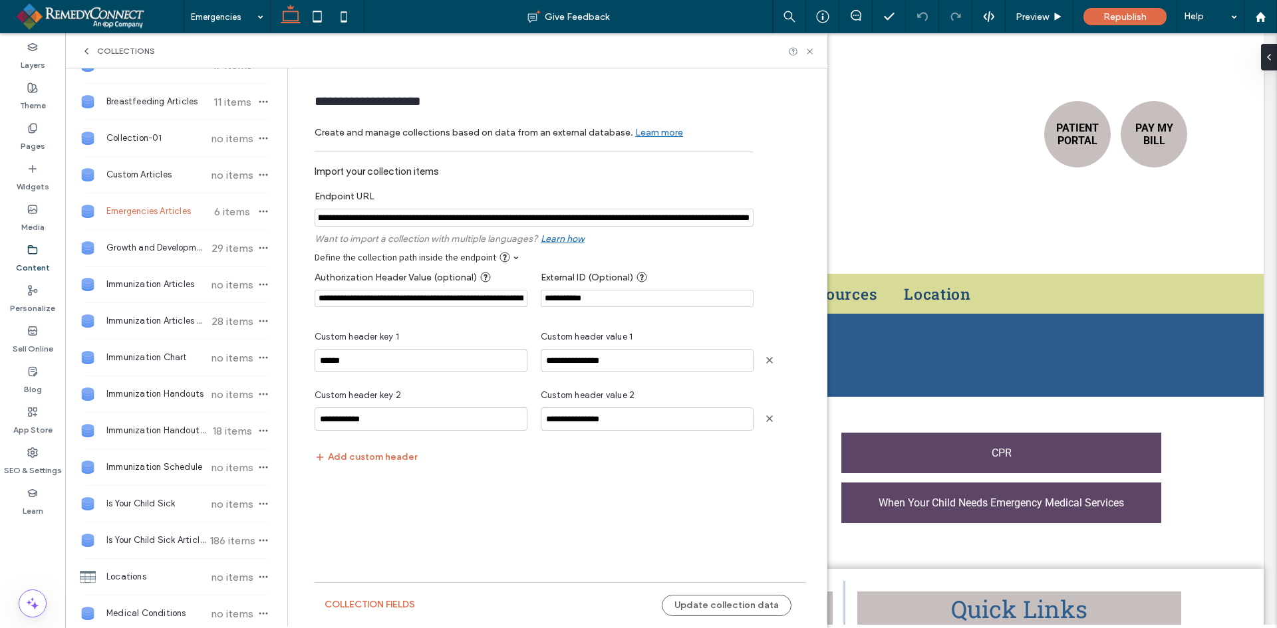
scroll to position [133, 0]
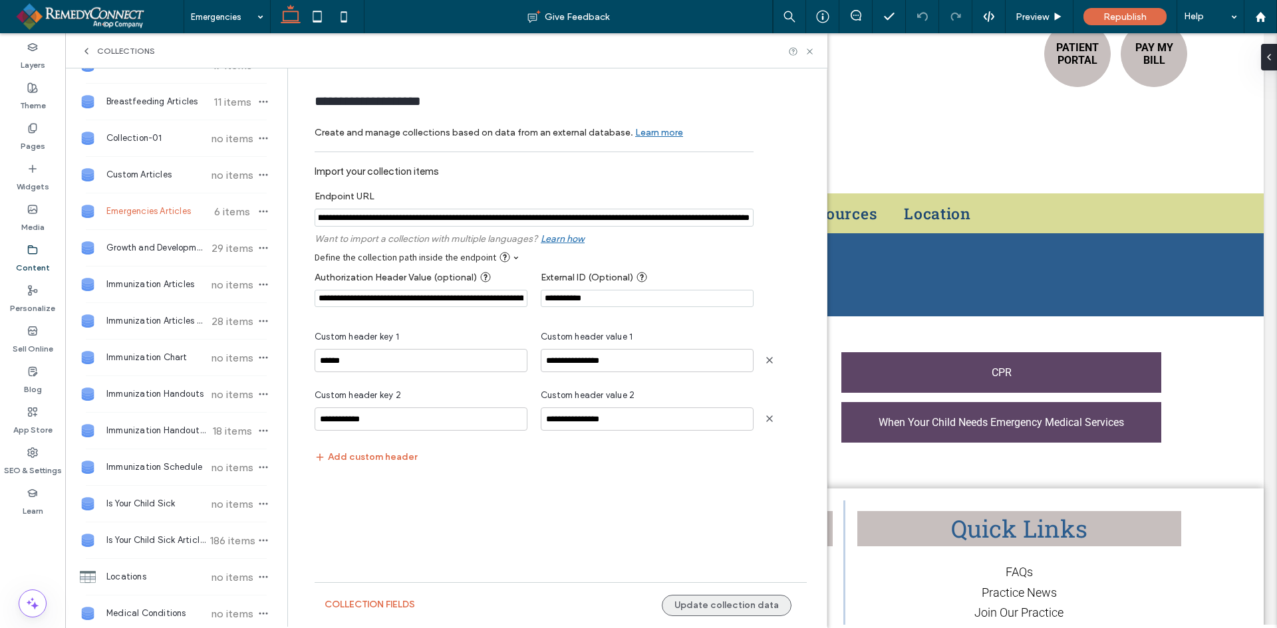
drag, startPoint x: 719, startPoint y: 608, endPoint x: 709, endPoint y: 606, distance: 9.7
click at [719, 608] on button "Update collection data" at bounding box center [727, 605] width 130 height 21
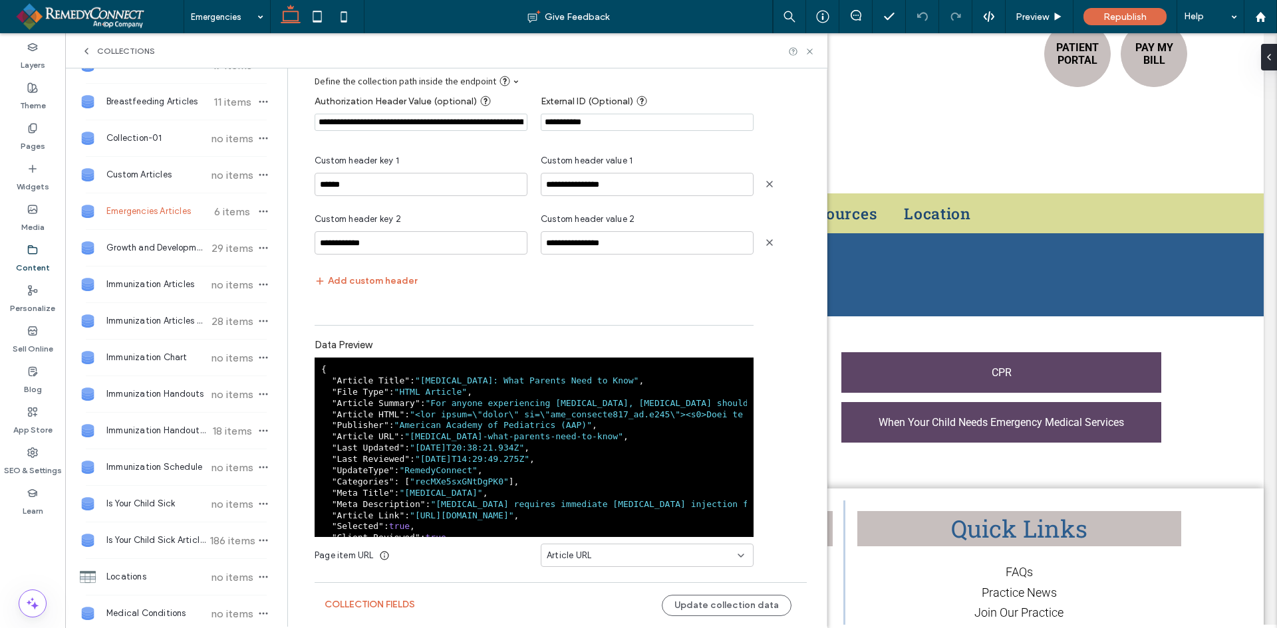
scroll to position [0, 0]
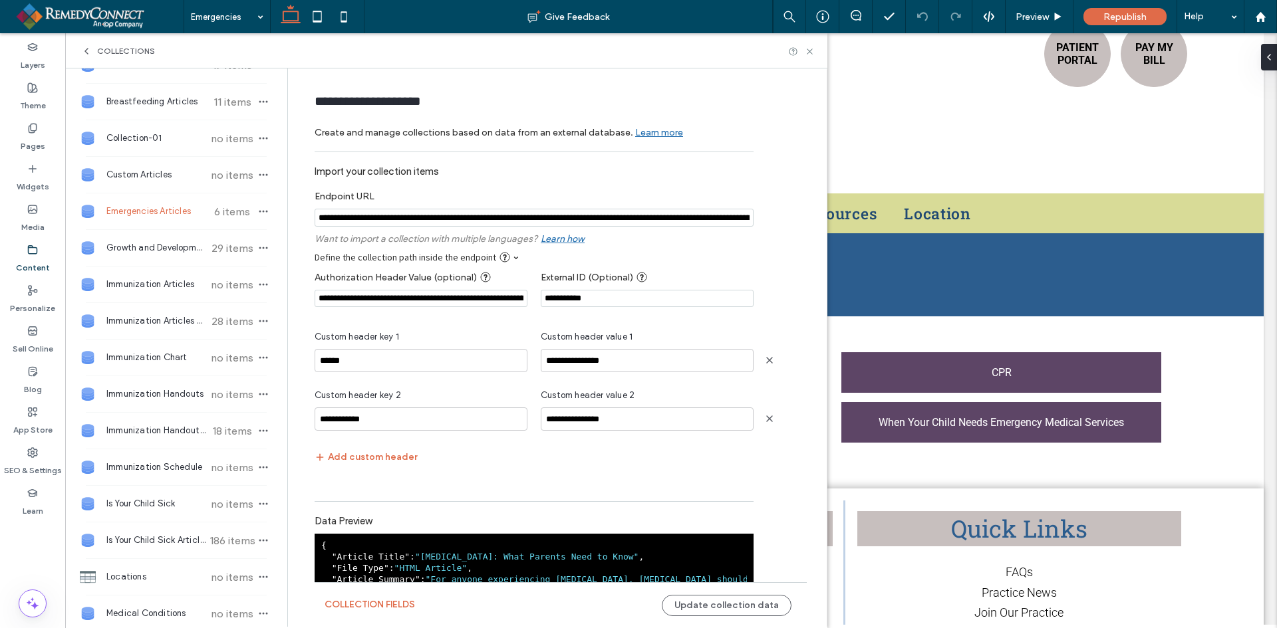
click at [412, 220] on input "notEmpty" at bounding box center [534, 218] width 439 height 18
click at [356, 288] on div "**********" at bounding box center [421, 298] width 213 height 31
click at [354, 299] on input "**********" at bounding box center [421, 298] width 213 height 17
click at [812, 53] on icon at bounding box center [810, 52] width 10 height 10
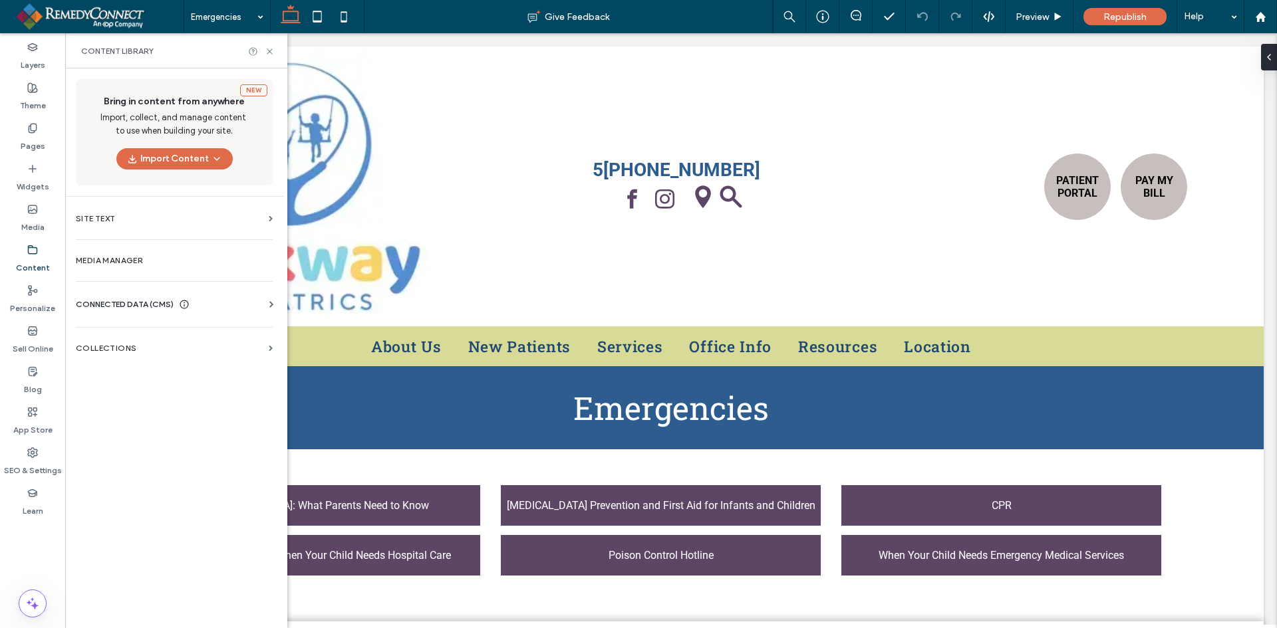
click at [94, 351] on label "Collections" at bounding box center [170, 348] width 188 height 9
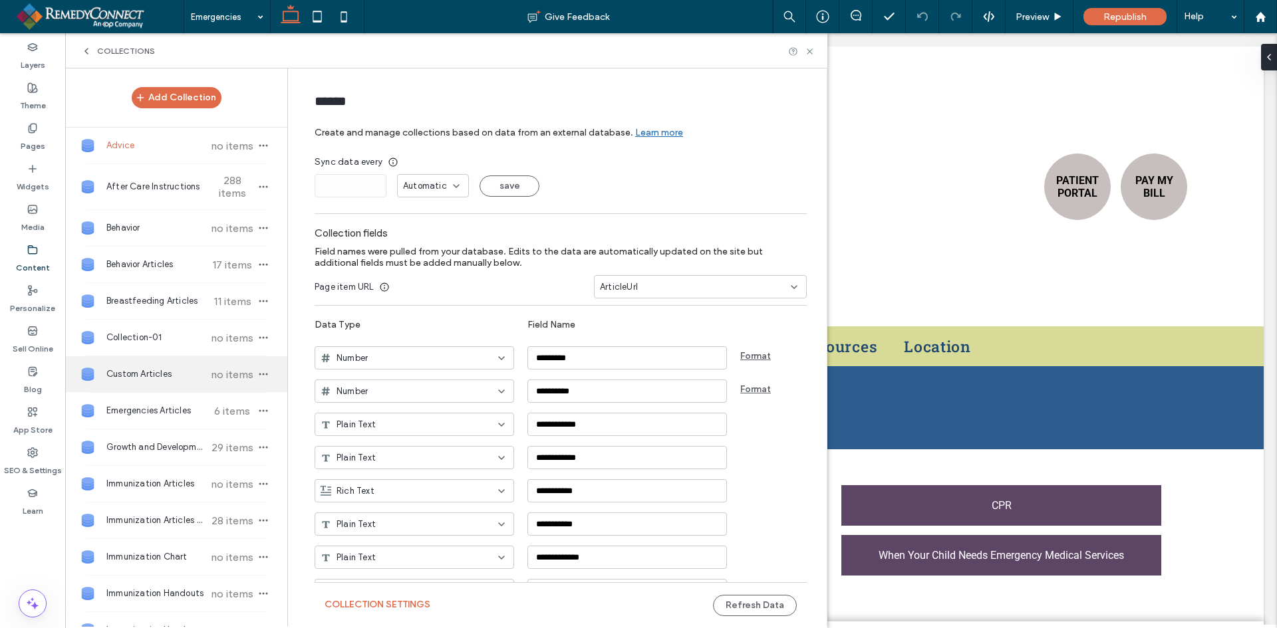
scroll to position [66, 0]
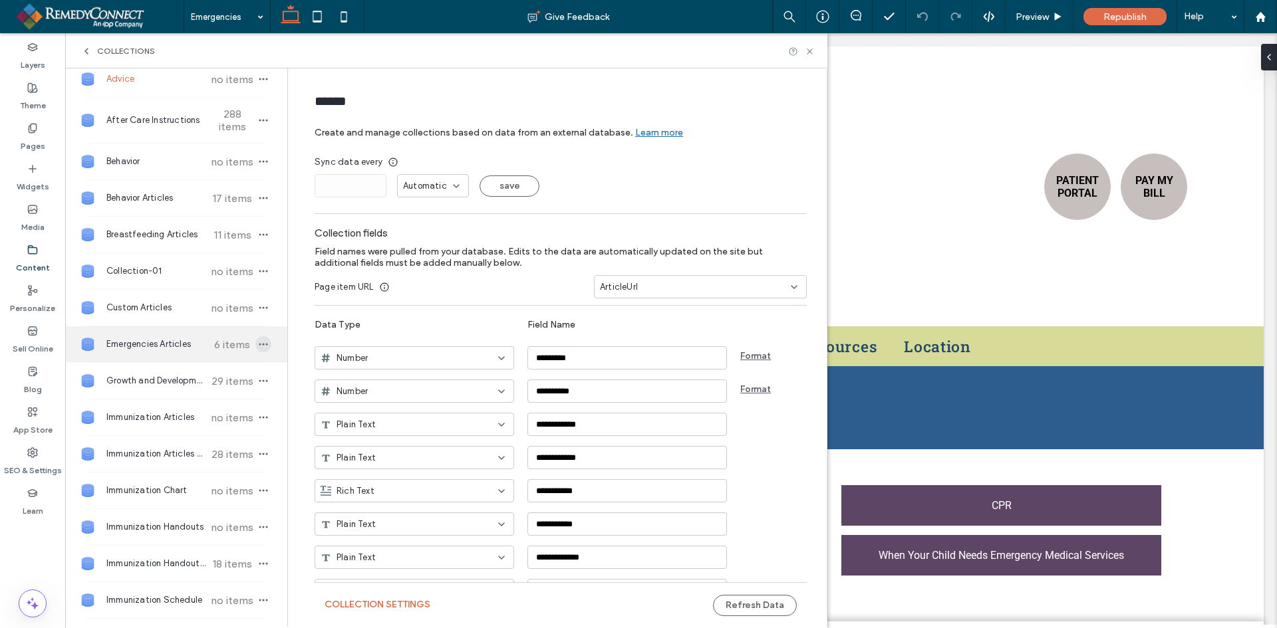
click at [258, 346] on icon "button" at bounding box center [263, 344] width 11 height 11
type input "**********"
type input "*"
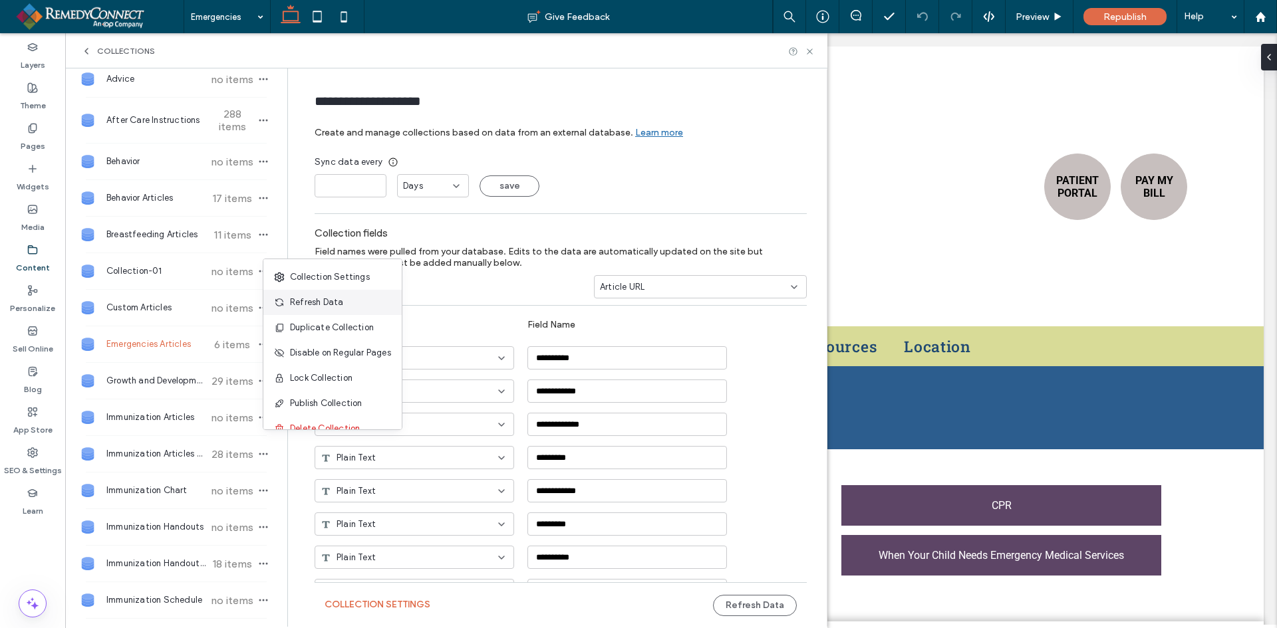
click at [307, 300] on span "Refresh Data" at bounding box center [316, 302] width 53 height 13
click at [810, 51] on use at bounding box center [809, 51] width 5 height 5
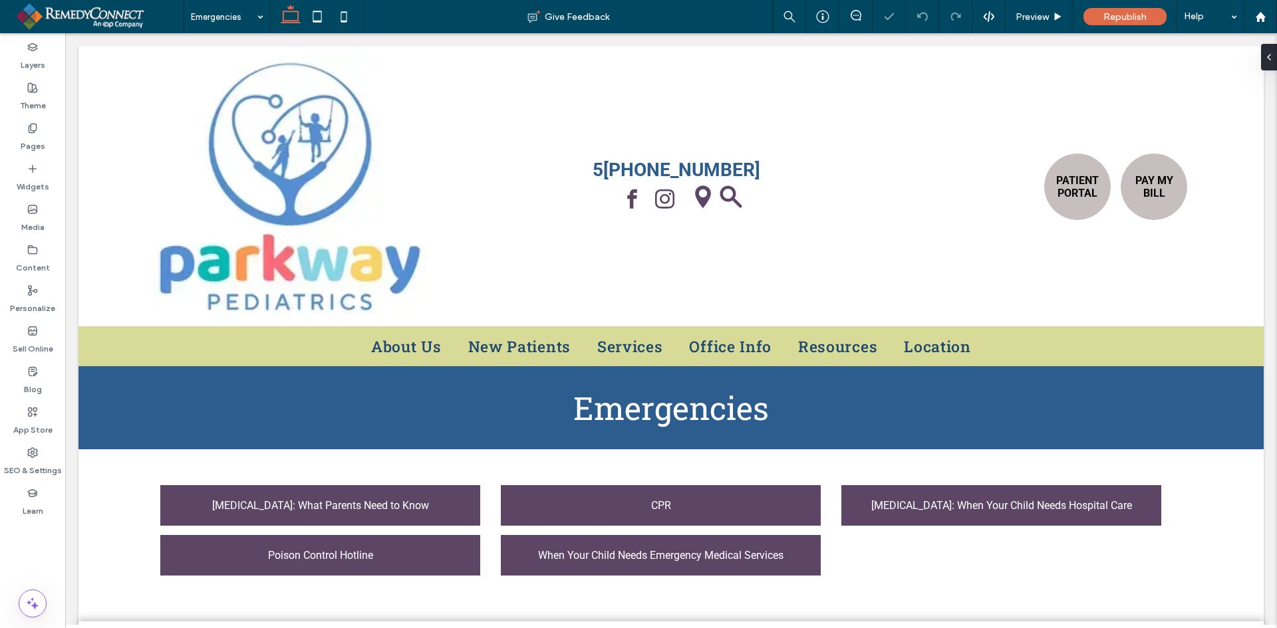
scroll to position [0, 0]
click at [23, 247] on div "Content" at bounding box center [32, 259] width 65 height 41
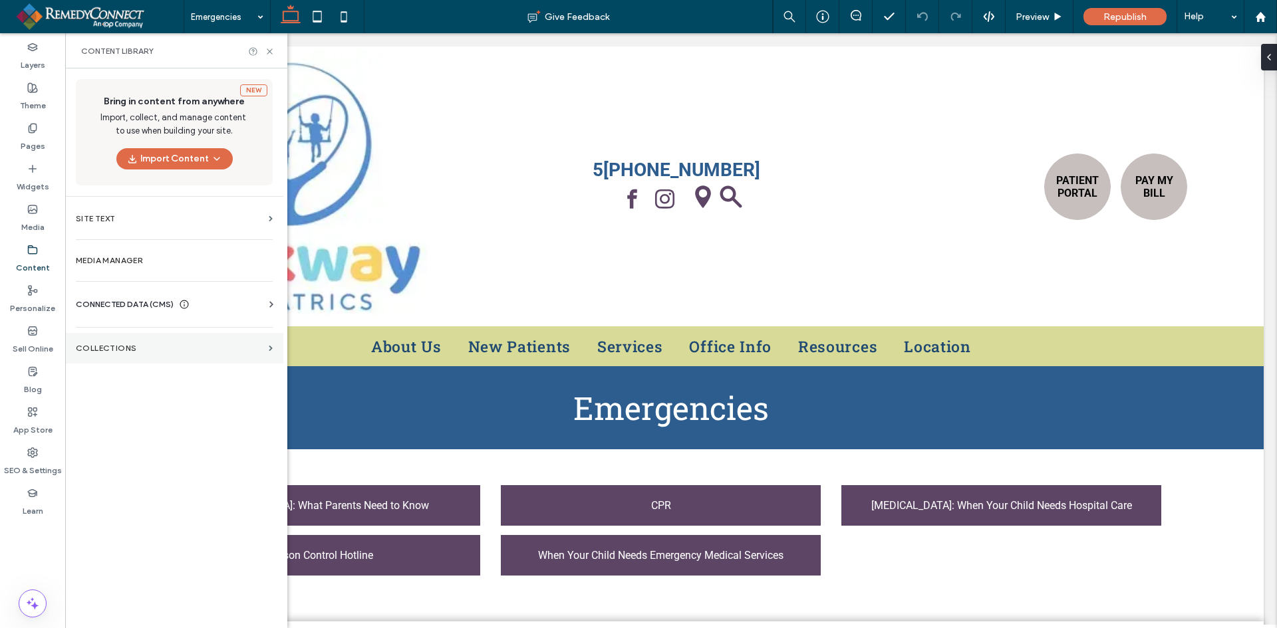
click at [147, 351] on label "Collections" at bounding box center [170, 348] width 188 height 9
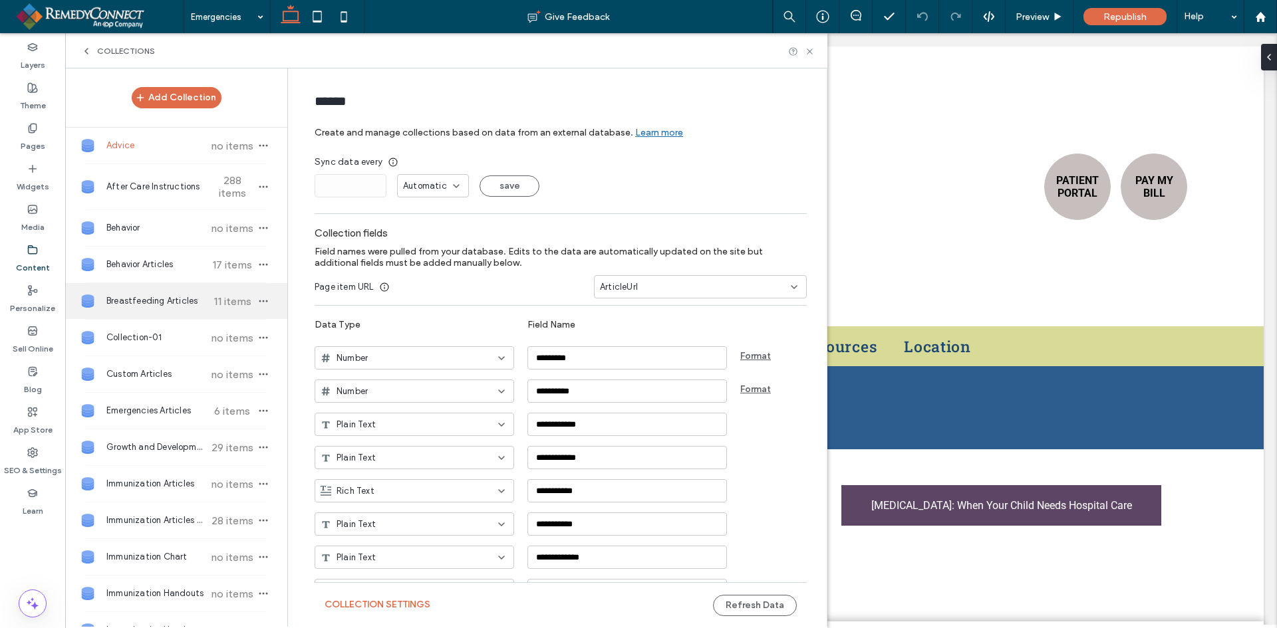
click at [209, 300] on span "11 items" at bounding box center [232, 301] width 47 height 13
type input "**********"
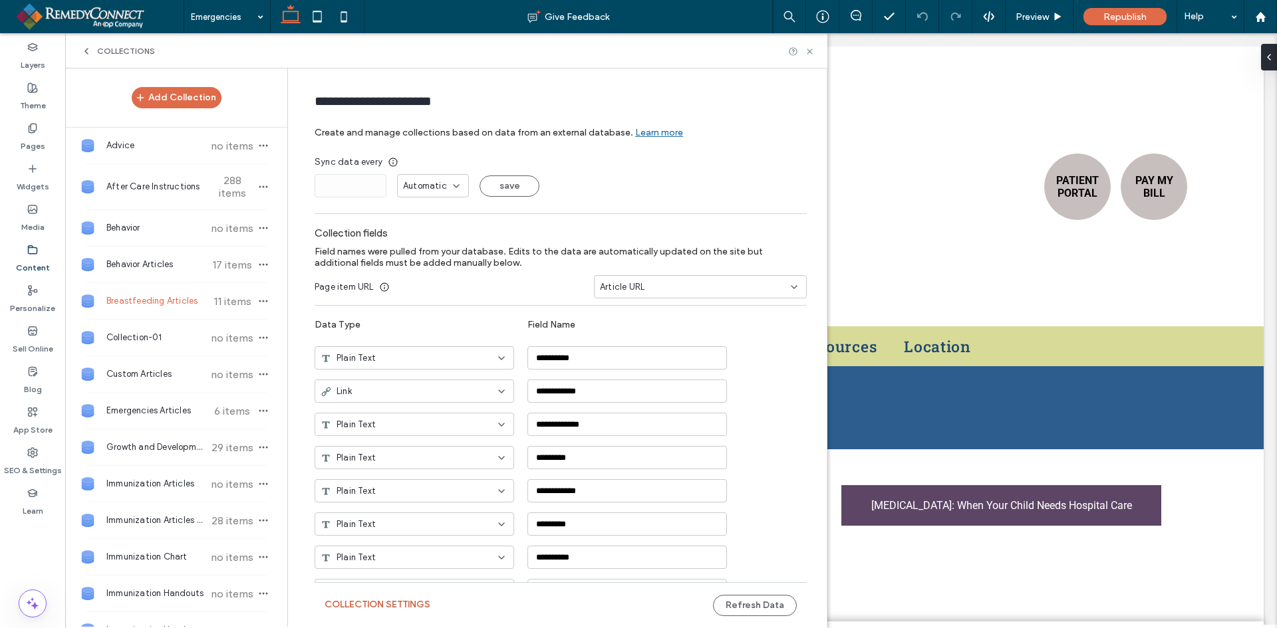
click at [396, 602] on button "Collection Settings" at bounding box center [377, 604] width 106 height 21
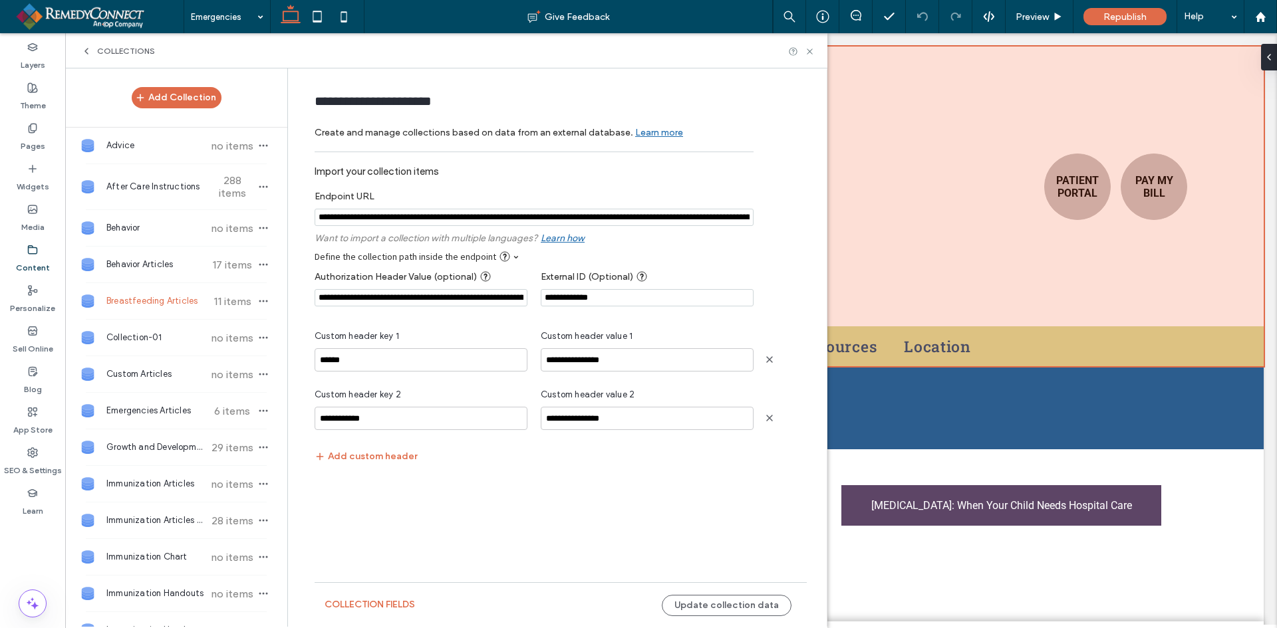
scroll to position [0, 191]
drag, startPoint x: 675, startPoint y: 251, endPoint x: 832, endPoint y: 219, distance: 160.9
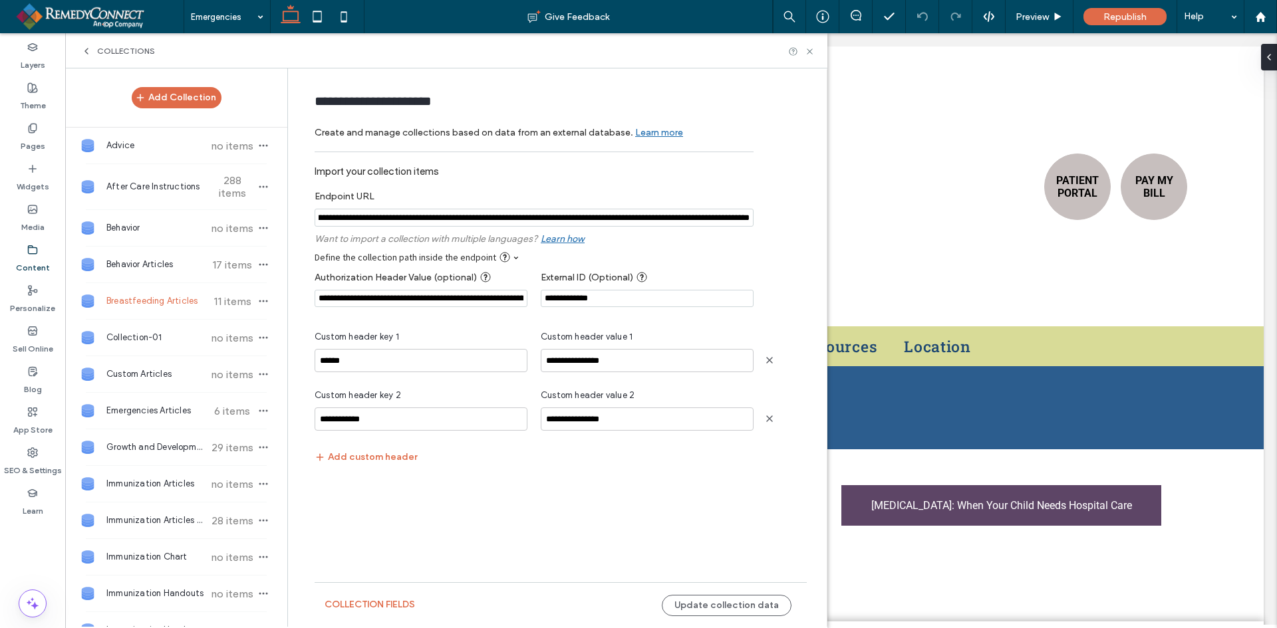
click at [623, 219] on input "notEmpty" at bounding box center [534, 218] width 439 height 18
click at [809, 49] on icon at bounding box center [810, 52] width 10 height 10
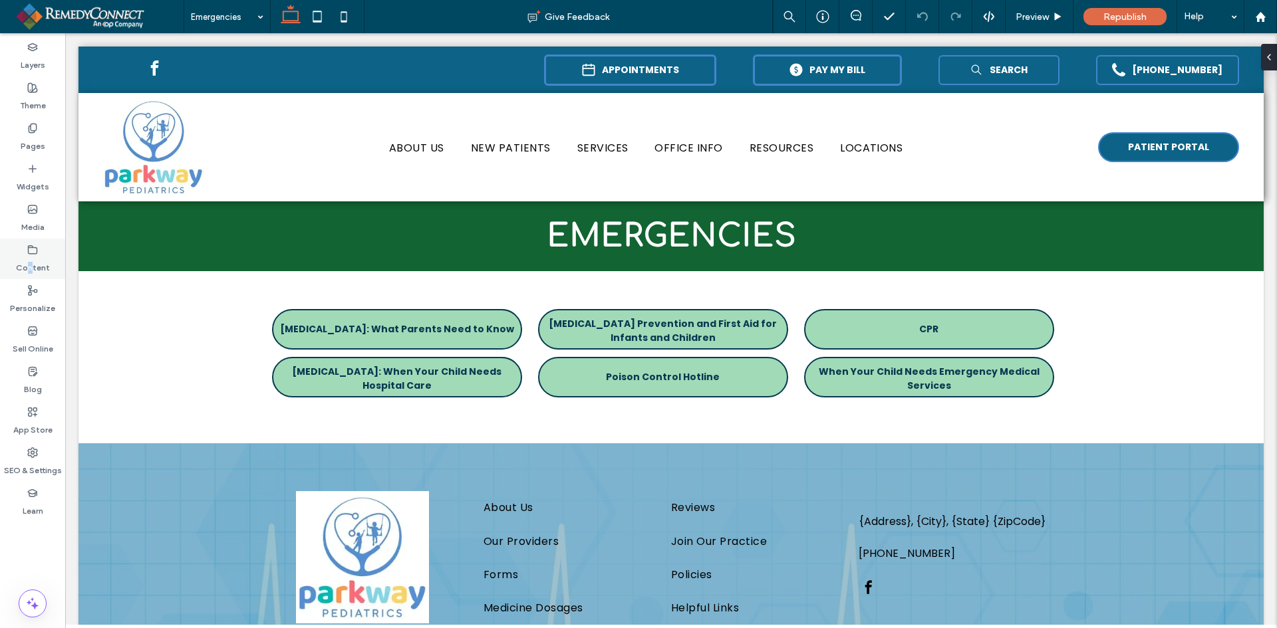
click at [35, 254] on div "Content" at bounding box center [32, 259] width 65 height 41
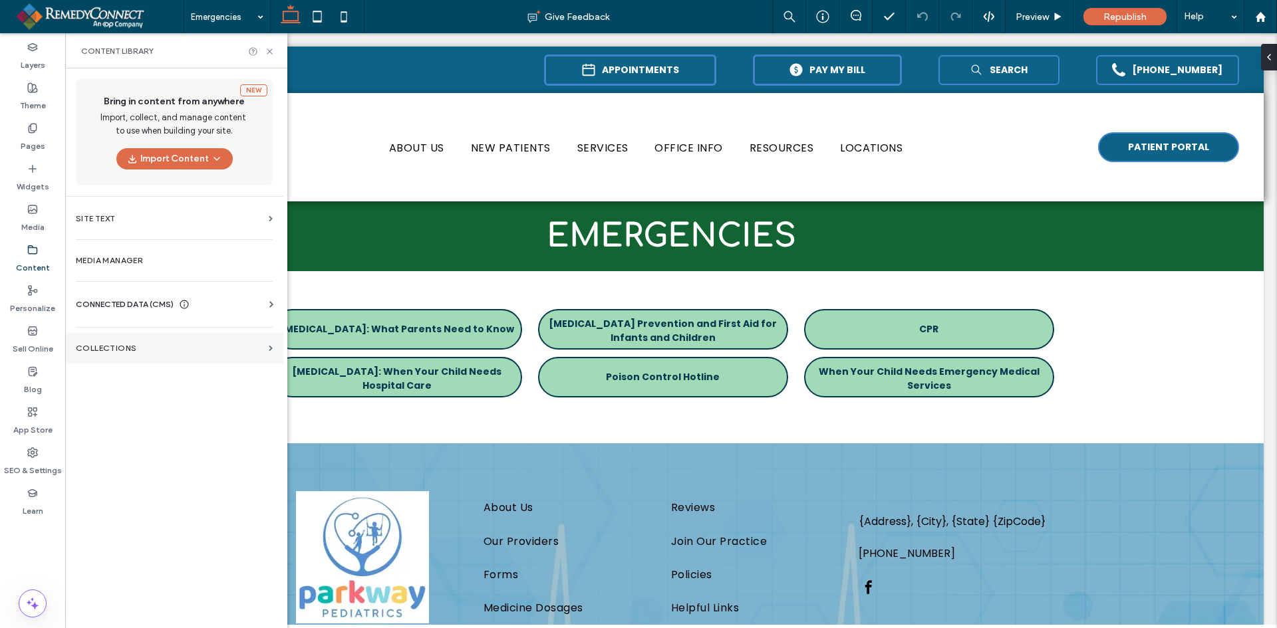
click at [108, 344] on label "Collections" at bounding box center [170, 348] width 188 height 9
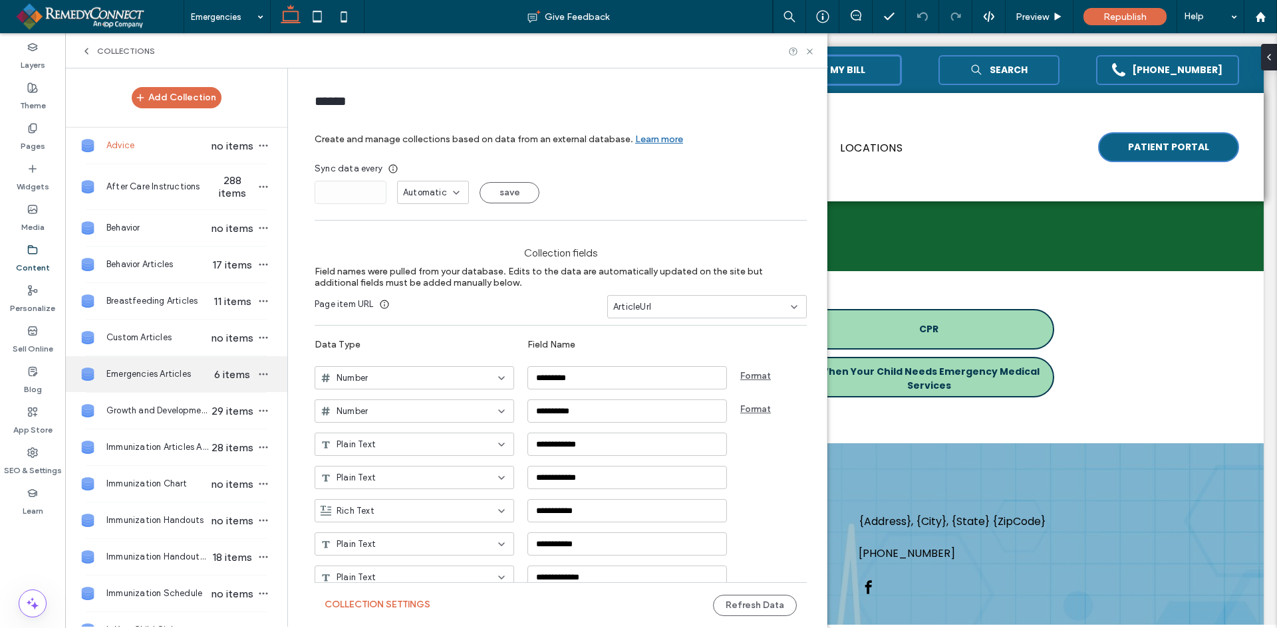
click at [149, 378] on span "Emergencies Articles" at bounding box center [157, 374] width 102 height 13
type input "**********"
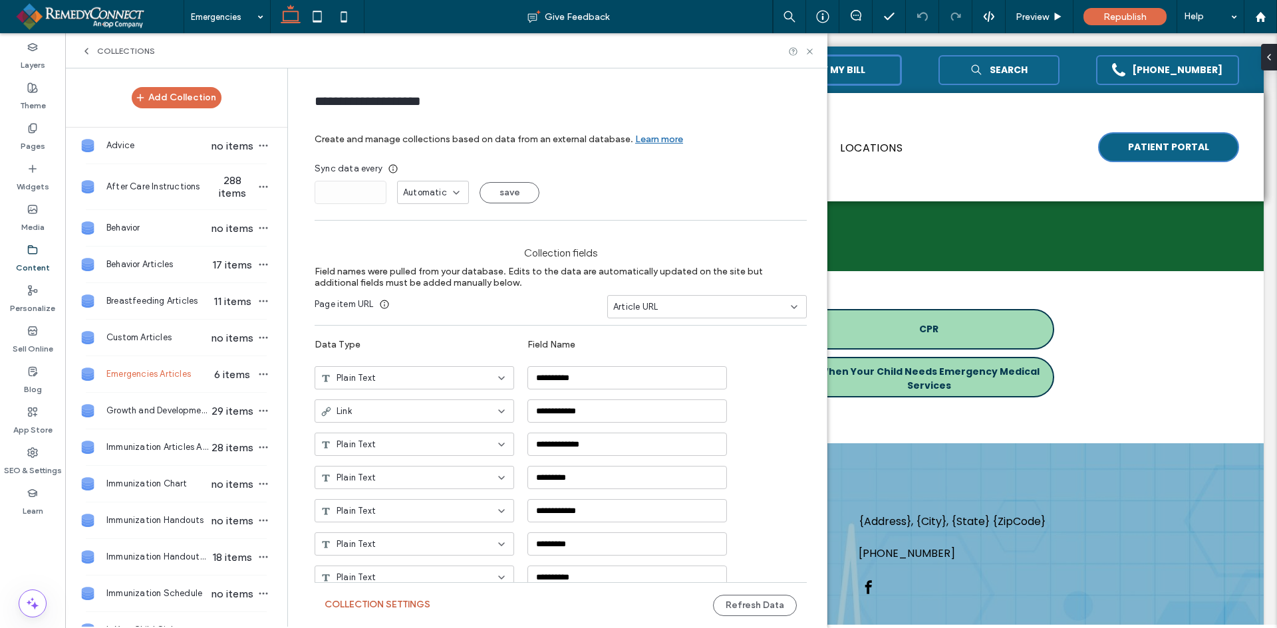
click at [404, 606] on button "Collection Settings" at bounding box center [377, 604] width 106 height 21
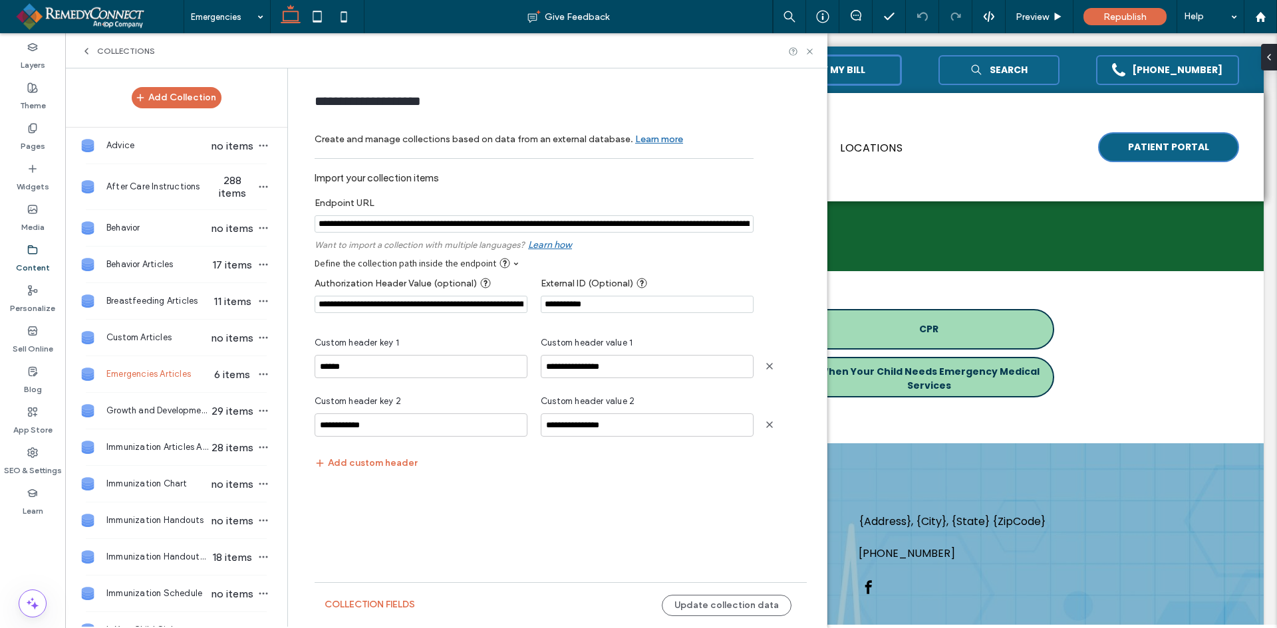
scroll to position [0, 187]
drag, startPoint x: 617, startPoint y: 227, endPoint x: 789, endPoint y: 228, distance: 172.2
click at [792, 227] on form "**********" at bounding box center [561, 321] width 532 height 480
click at [626, 225] on input "notEmpty" at bounding box center [534, 224] width 439 height 18
click at [636, 228] on input "notEmpty" at bounding box center [534, 224] width 439 height 18
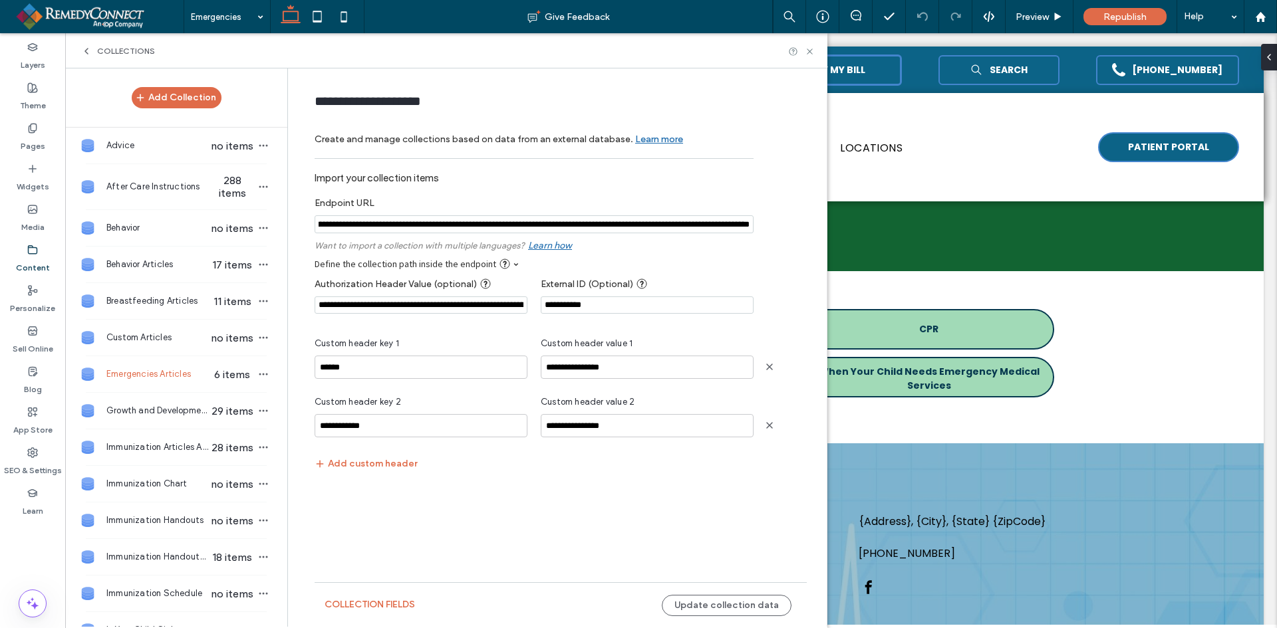
click at [636, 228] on input "notEmpty" at bounding box center [534, 224] width 439 height 18
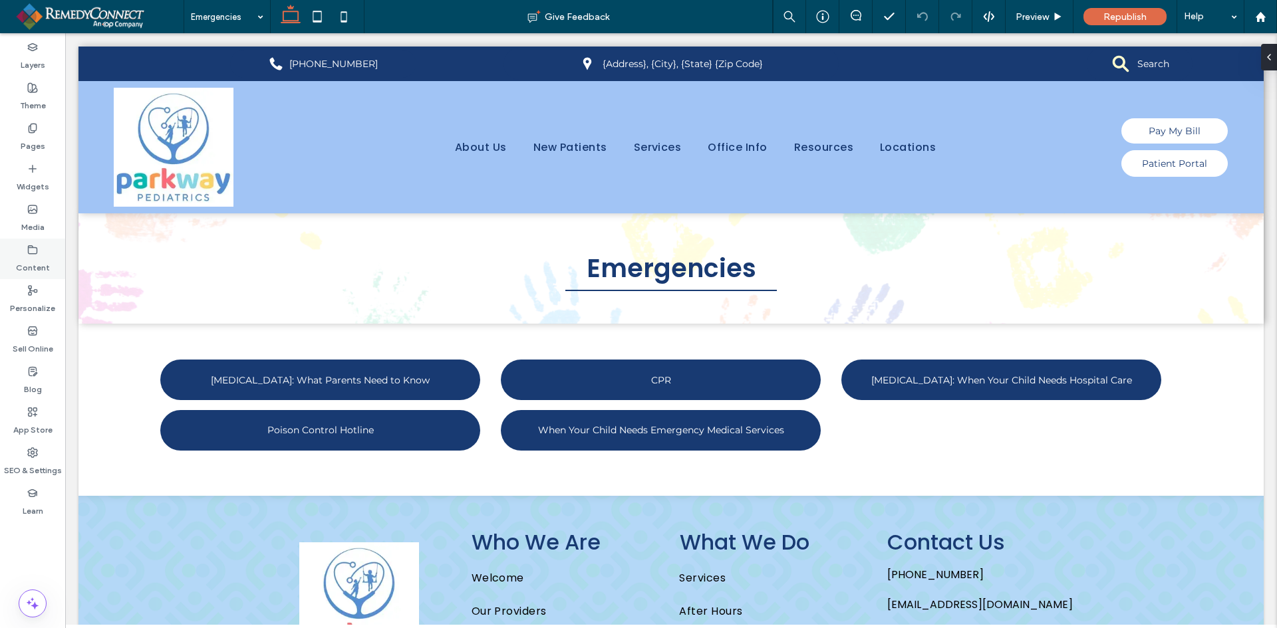
click at [37, 265] on label "Content" at bounding box center [33, 264] width 34 height 19
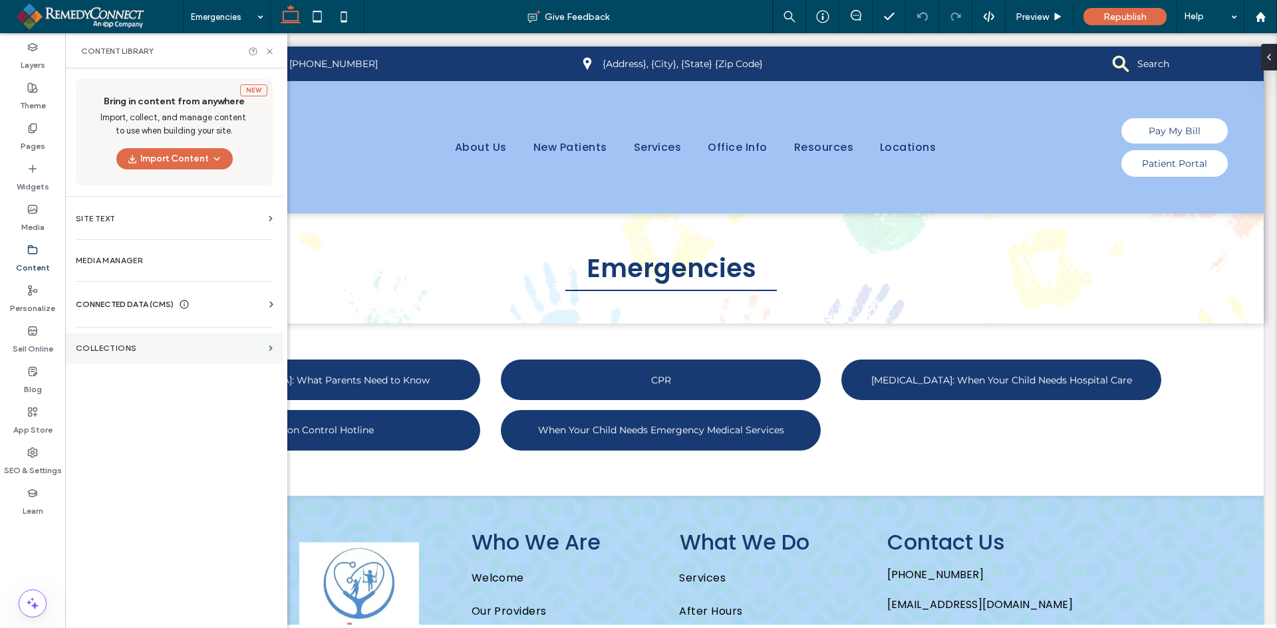
click at [107, 343] on section "Collections" at bounding box center [174, 348] width 218 height 31
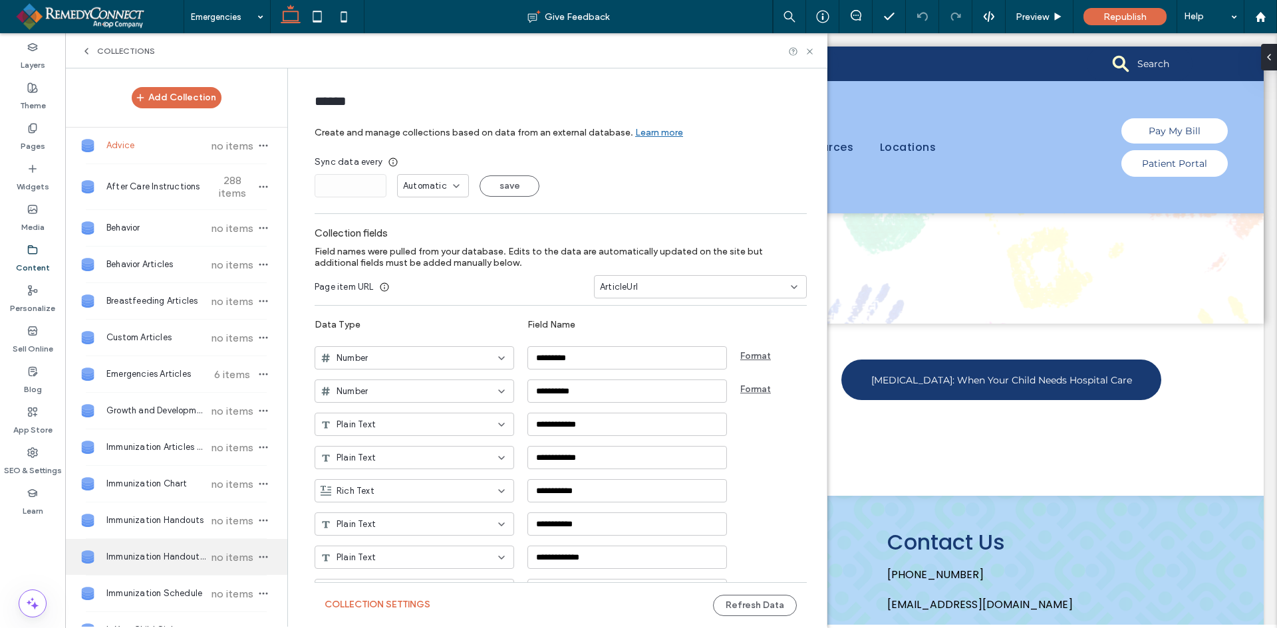
click at [145, 553] on span "Immunization Handouts Articles" at bounding box center [155, 557] width 99 height 13
type input "**********"
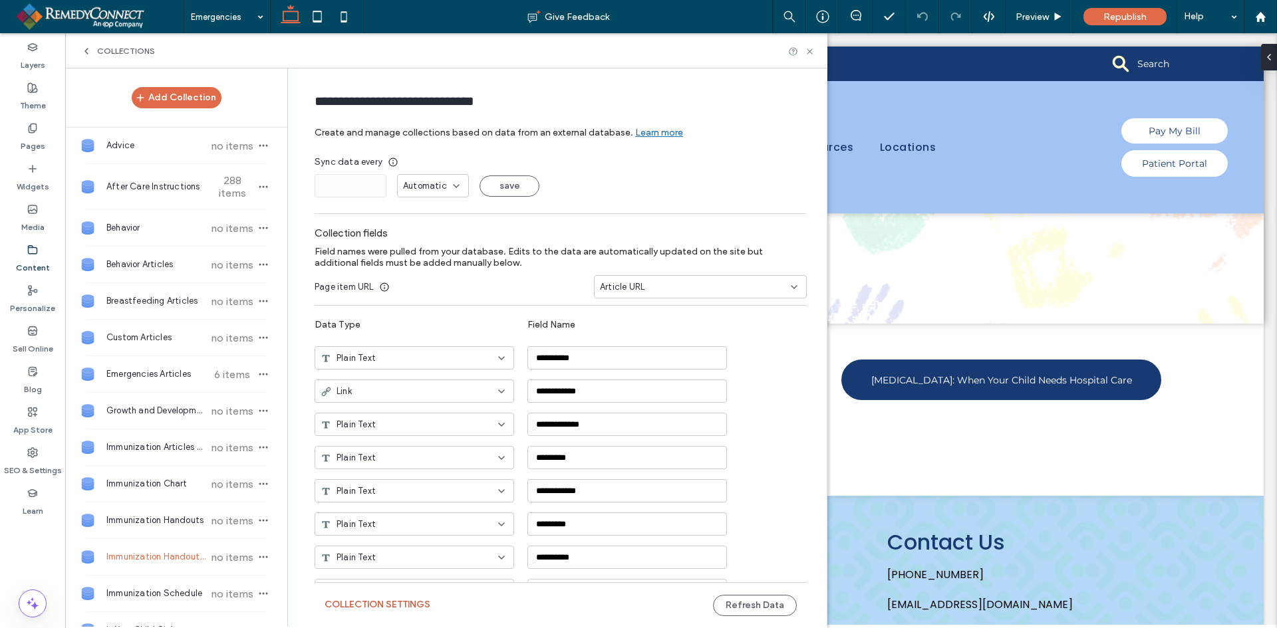
click at [358, 600] on button "Collection Settings" at bounding box center [377, 604] width 106 height 21
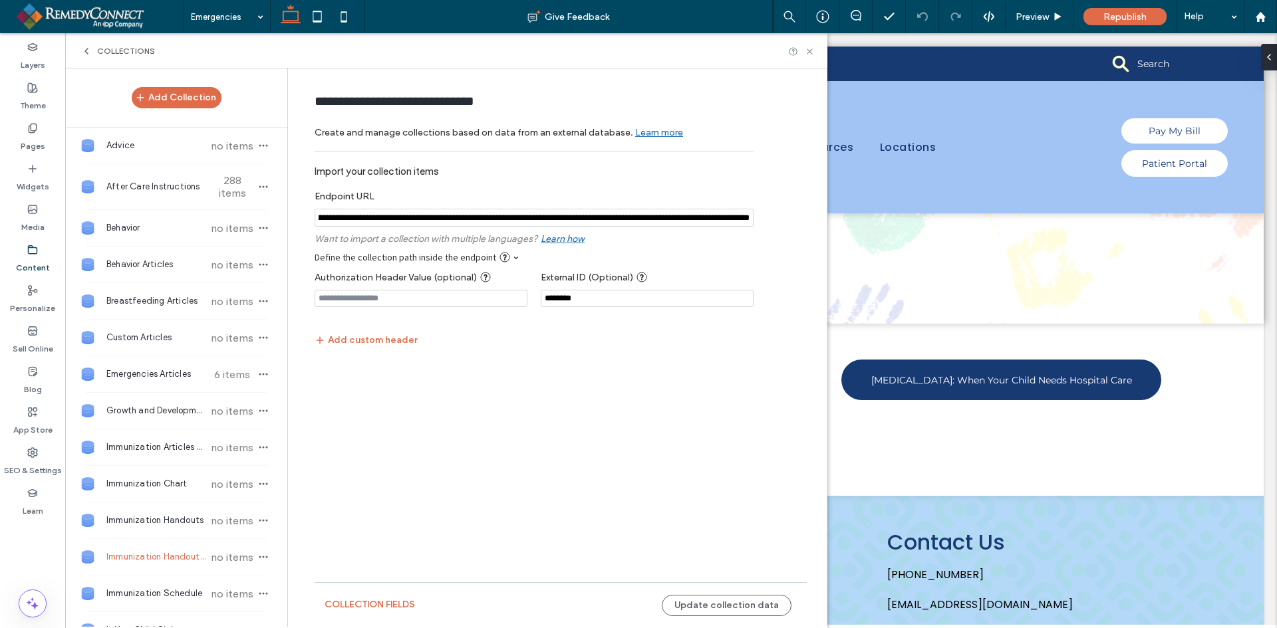
drag, startPoint x: 660, startPoint y: 217, endPoint x: 763, endPoint y: 216, distance: 103.1
click at [763, 216] on form "**********" at bounding box center [561, 259] width 532 height 356
click at [811, 53] on use at bounding box center [809, 51] width 5 height 5
